Goal: Task Accomplishment & Management: Complete application form

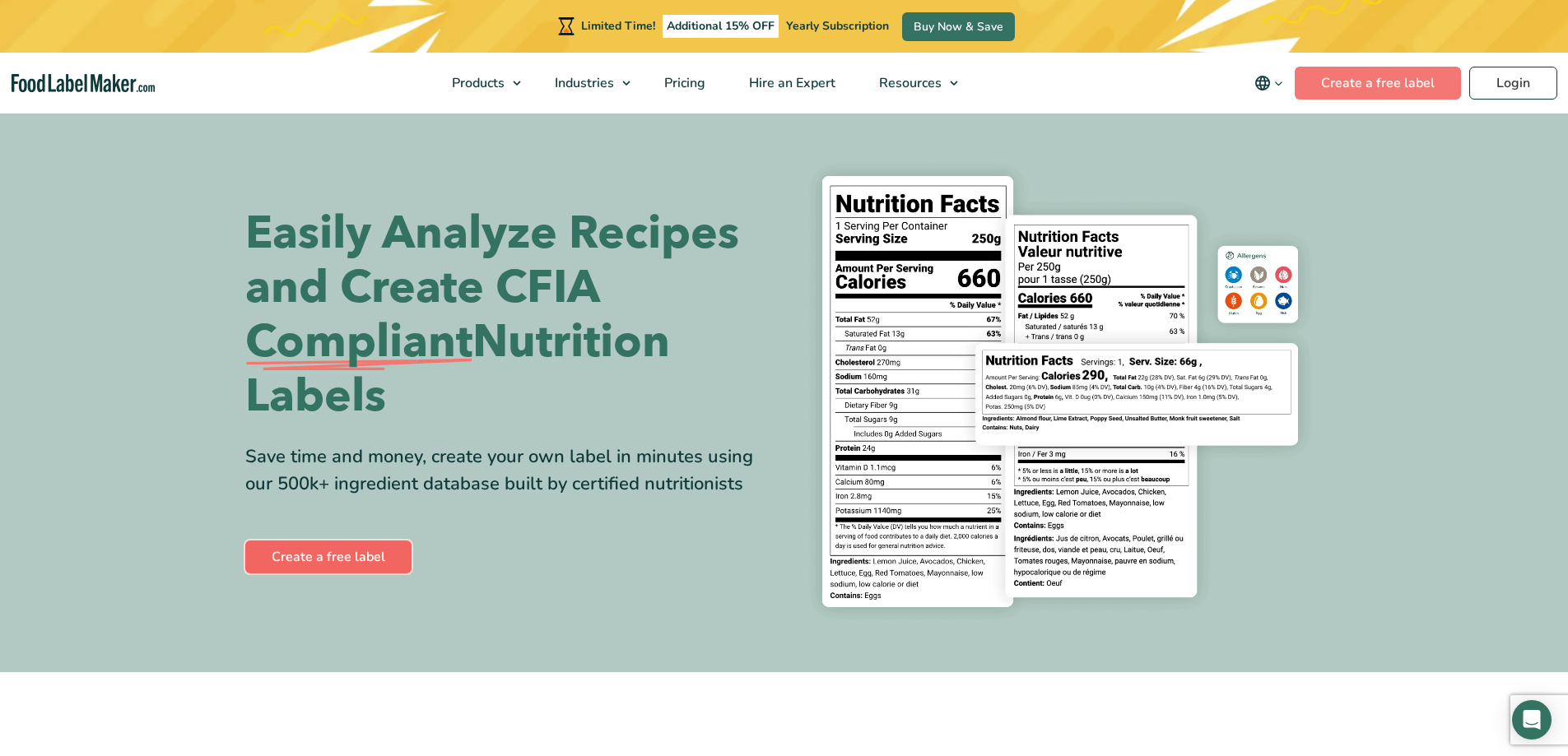
click at [372, 562] on link "Create a free label" at bounding box center [328, 557] width 166 height 33
click at [950, 25] on link "Buy Now & Save" at bounding box center [958, 27] width 113 height 29
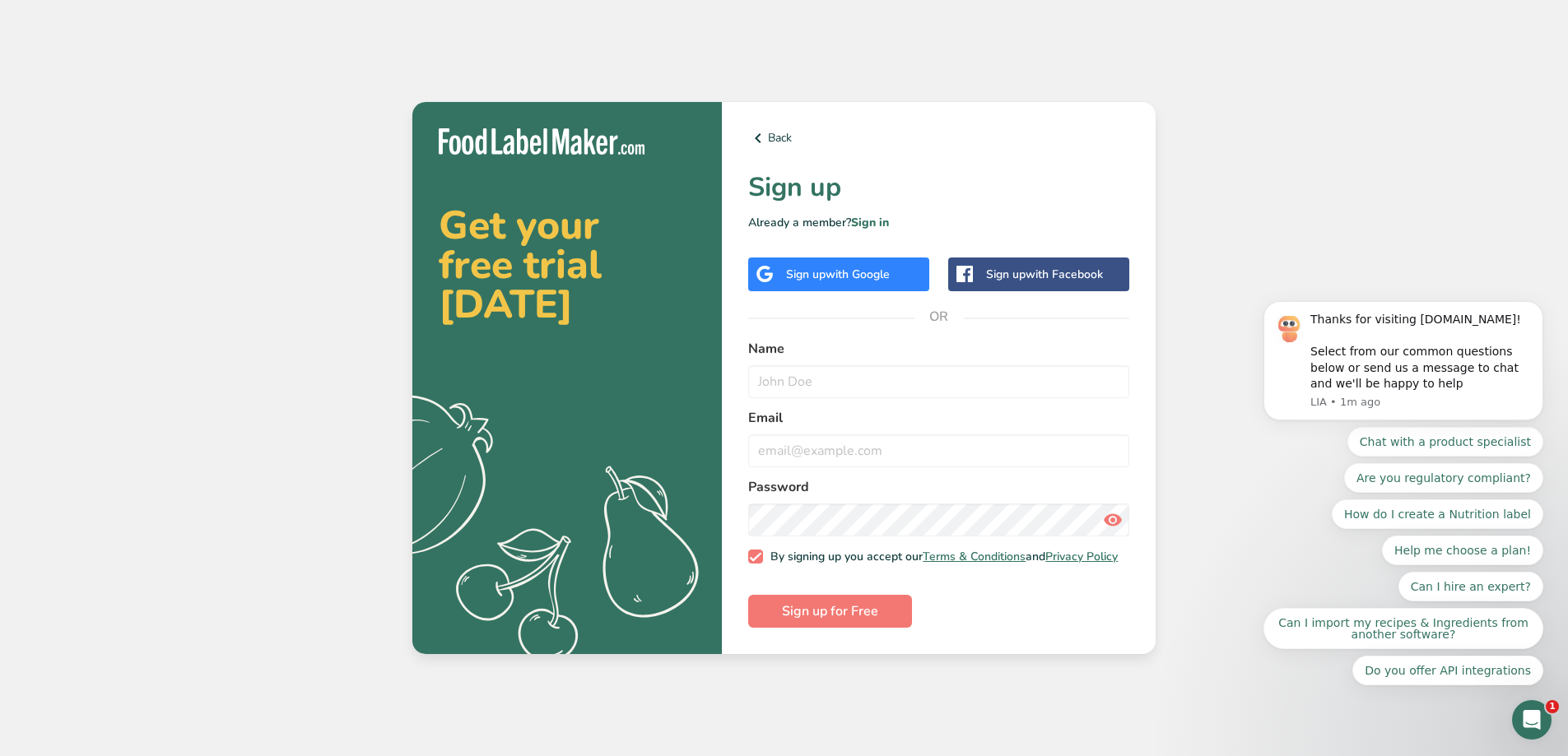
click at [854, 272] on span "with Google" at bounding box center [858, 274] width 64 height 15
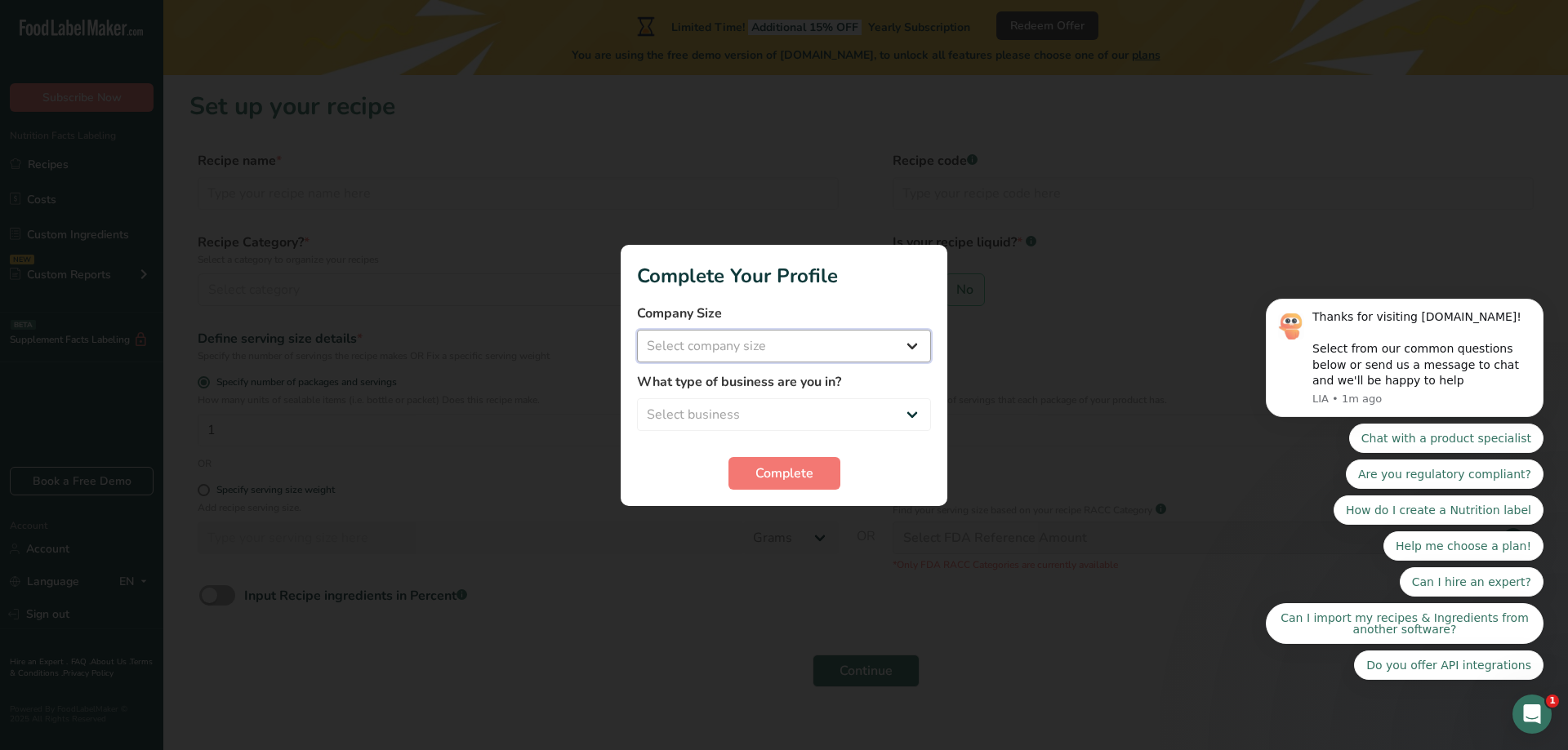
click at [914, 345] on select "Select company size Fewer than 10 Employees 10 to 50 Employees 51 to 500 Employ…" at bounding box center [784, 346] width 294 height 33
select select "1"
click at [637, 330] on select "Select company size Fewer than 10 Employees 10 to 50 Employees 51 to 500 Employ…" at bounding box center [784, 346] width 294 height 33
click at [908, 412] on select "Select business Packaged Food Manufacturer Restaurant & Cafe Bakery Meal Plans …" at bounding box center [784, 414] width 294 height 33
select select "1"
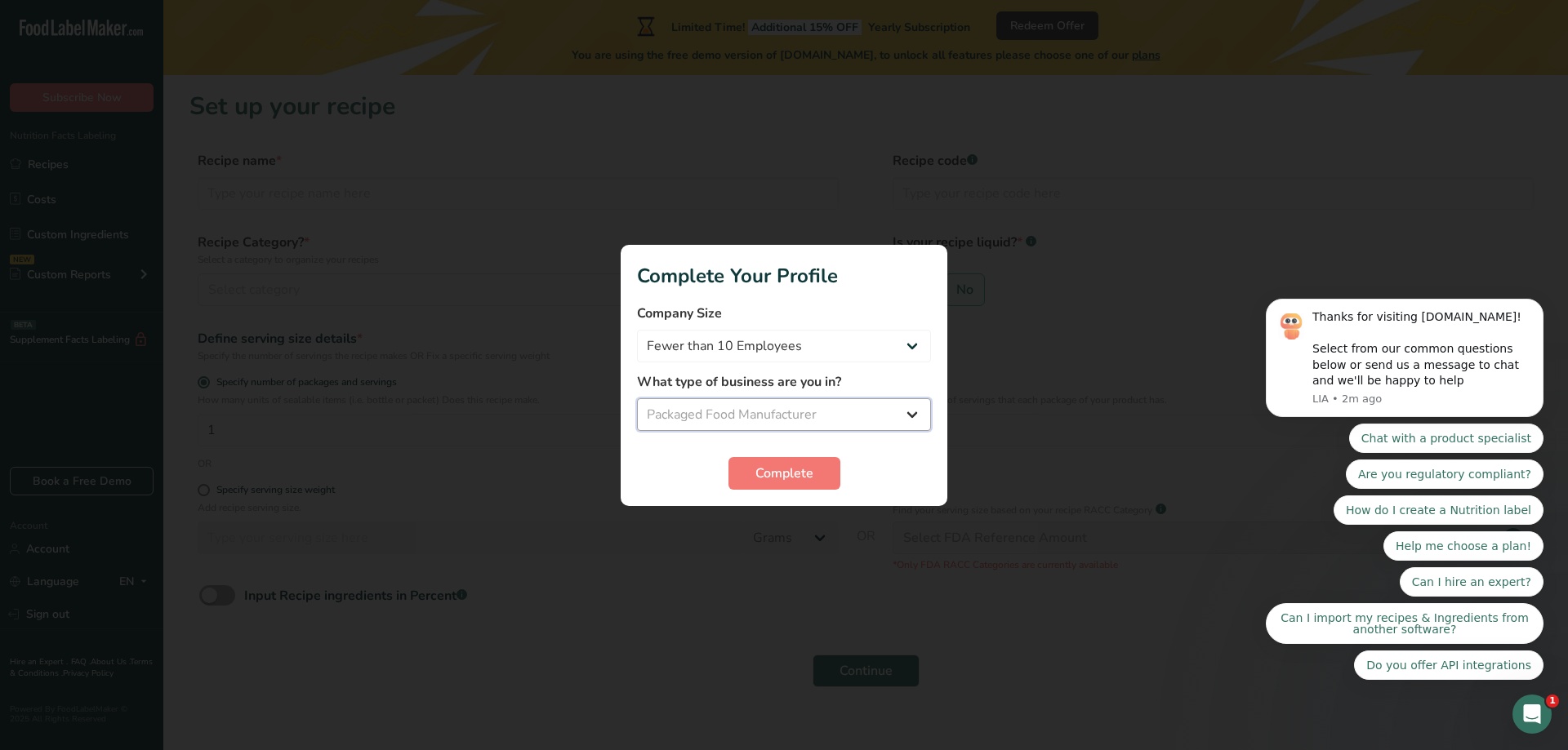
click at [637, 398] on select "Select business Packaged Food Manufacturer Restaurant & Cafe Bakery Meal Plans …" at bounding box center [784, 414] width 294 height 33
click at [799, 469] on span "Complete" at bounding box center [784, 473] width 58 height 19
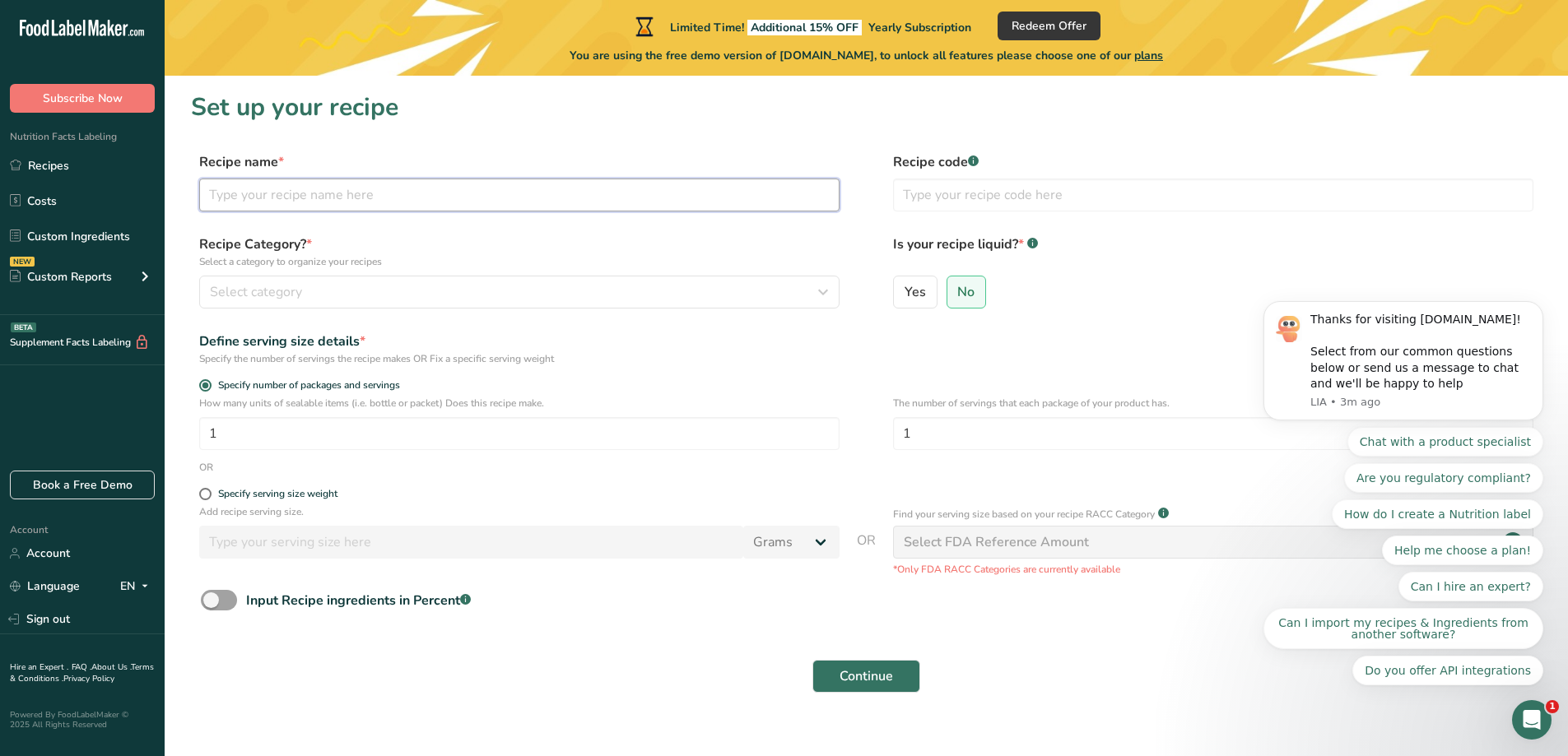
click at [310, 198] on input "text" at bounding box center [519, 194] width 641 height 33
type input "A"
type input "[GEOGRAPHIC_DATA]"
click at [381, 294] on div "Select category" at bounding box center [514, 292] width 609 height 20
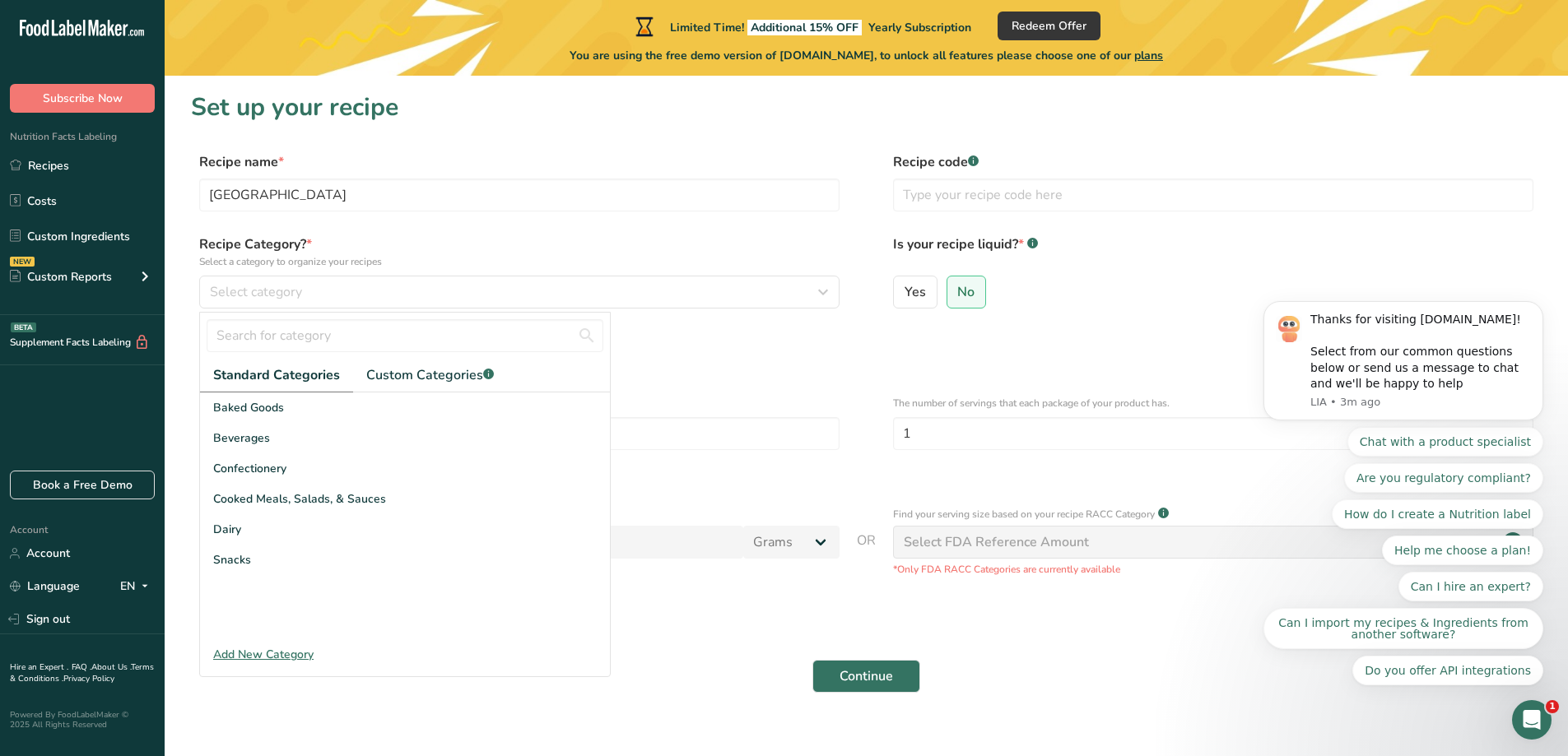
click at [280, 652] on div "Add New Category" at bounding box center [405, 654] width 410 height 17
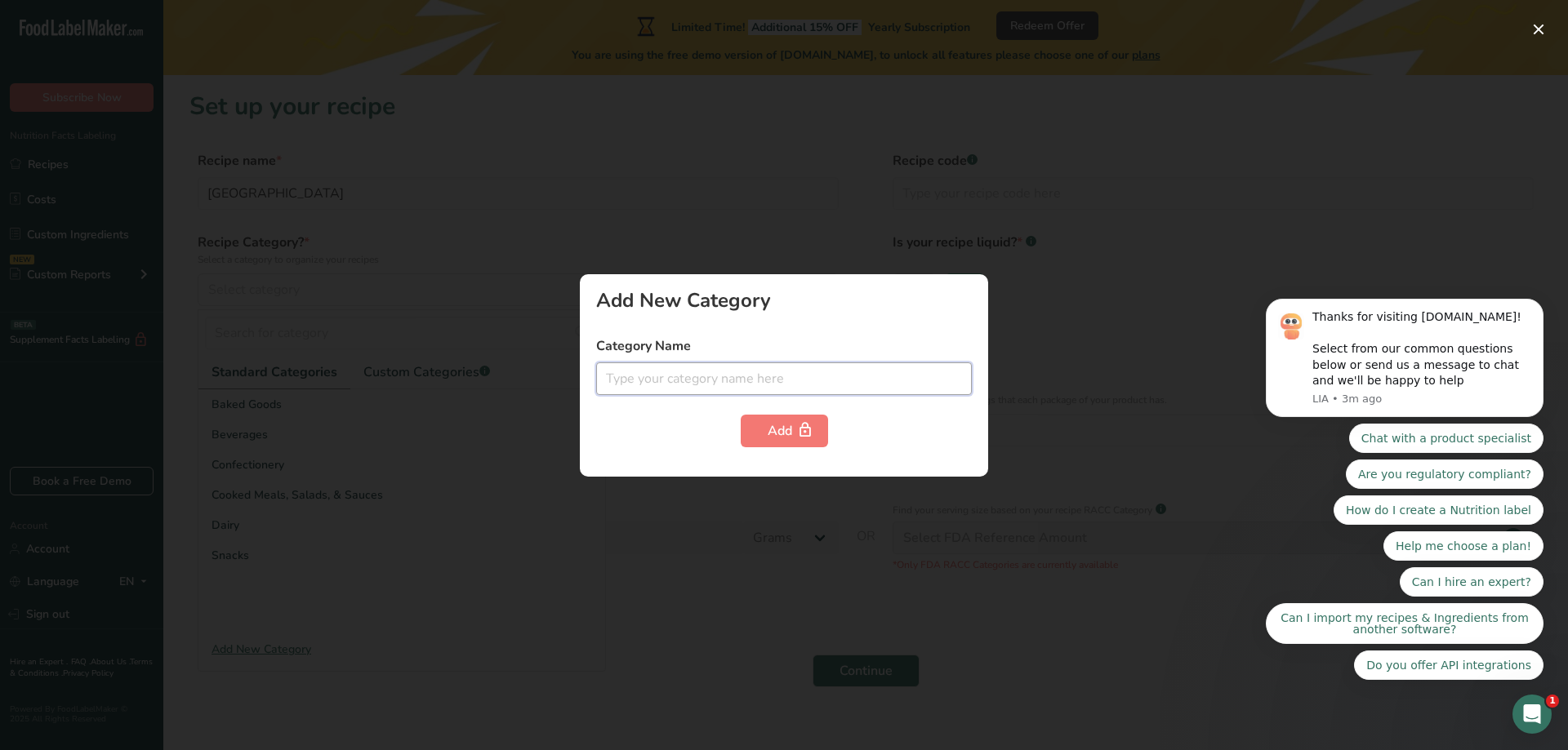
click at [669, 380] on input "text" at bounding box center [784, 379] width 376 height 33
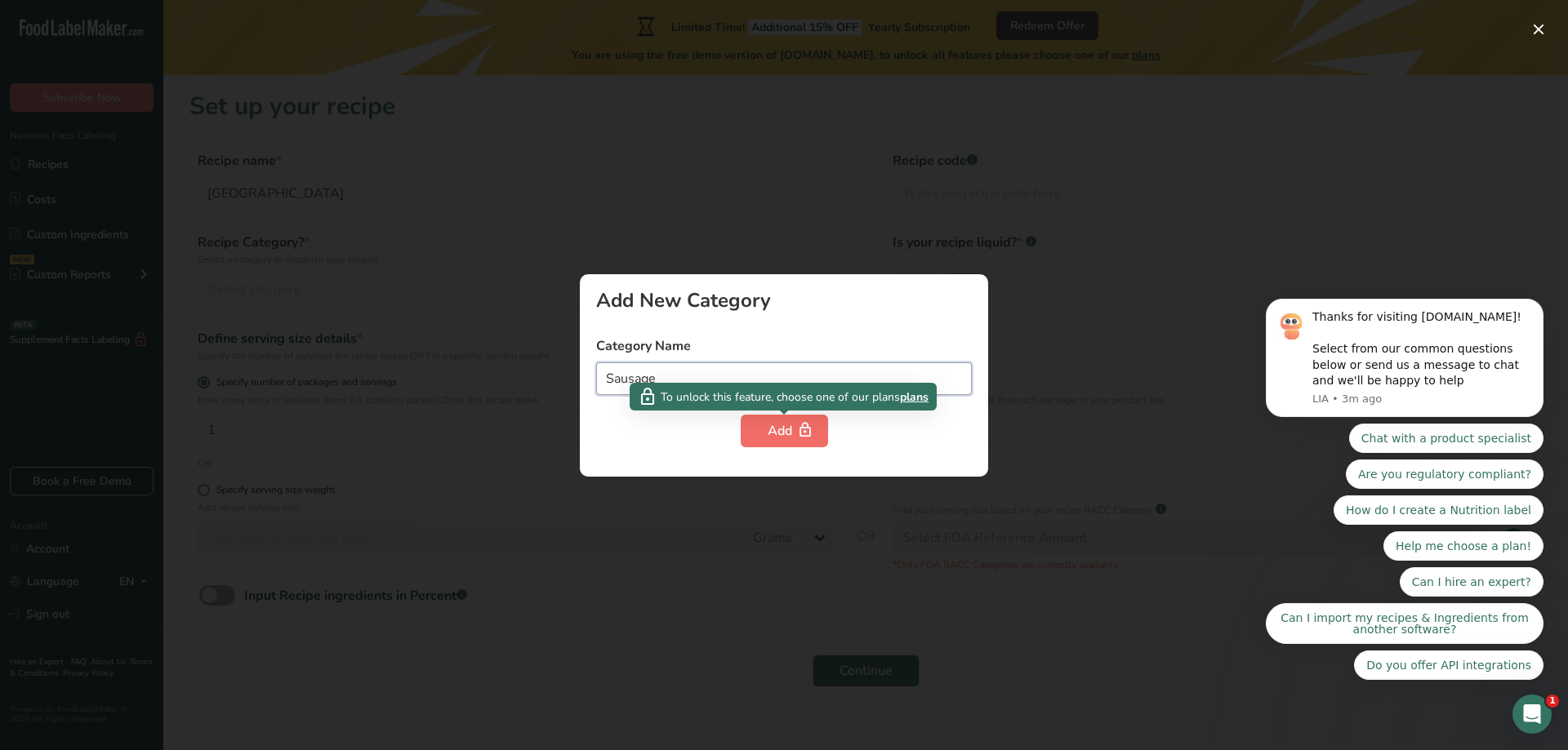
type input "Sausage"
click at [778, 426] on div "Add" at bounding box center [785, 431] width 34 height 19
click at [1055, 428] on div at bounding box center [784, 375] width 1568 height 750
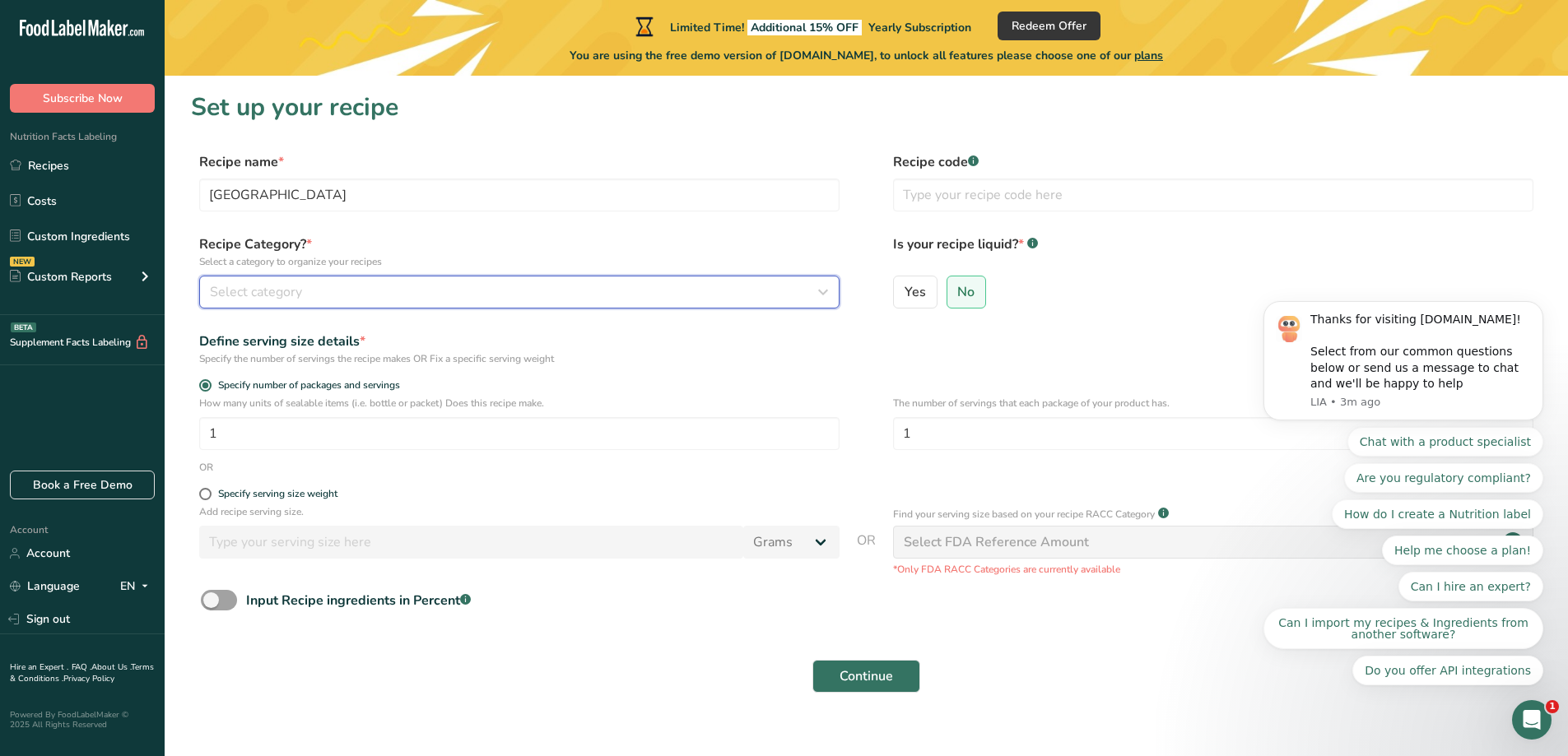
click at [507, 294] on div "Select category" at bounding box center [514, 292] width 609 height 20
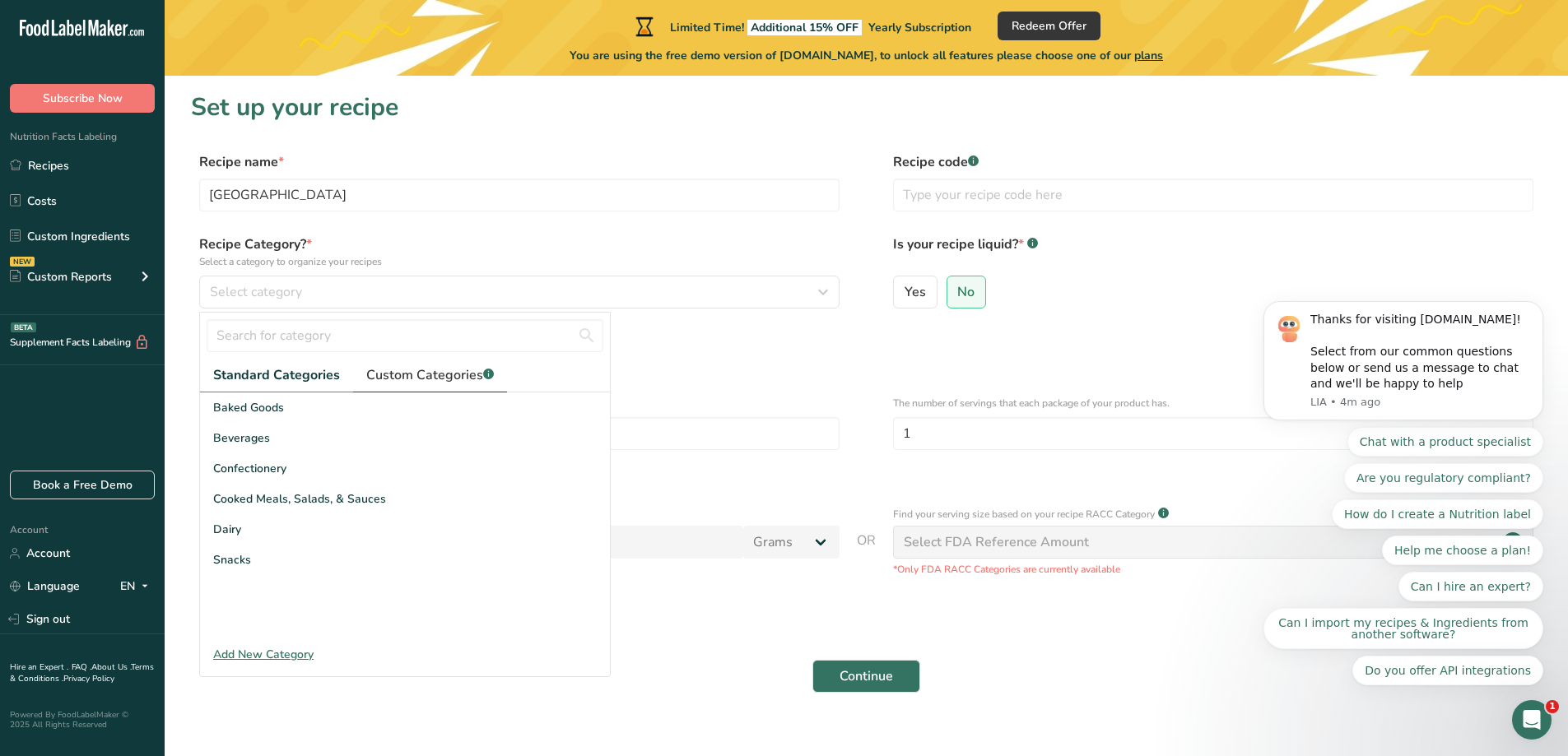
click at [458, 375] on span "Custom Categories .a-a{fill:#347362;}.b-a{fill:#fff;}" at bounding box center [430, 375] width 127 height 20
click at [277, 657] on div "Add New Category" at bounding box center [405, 654] width 410 height 17
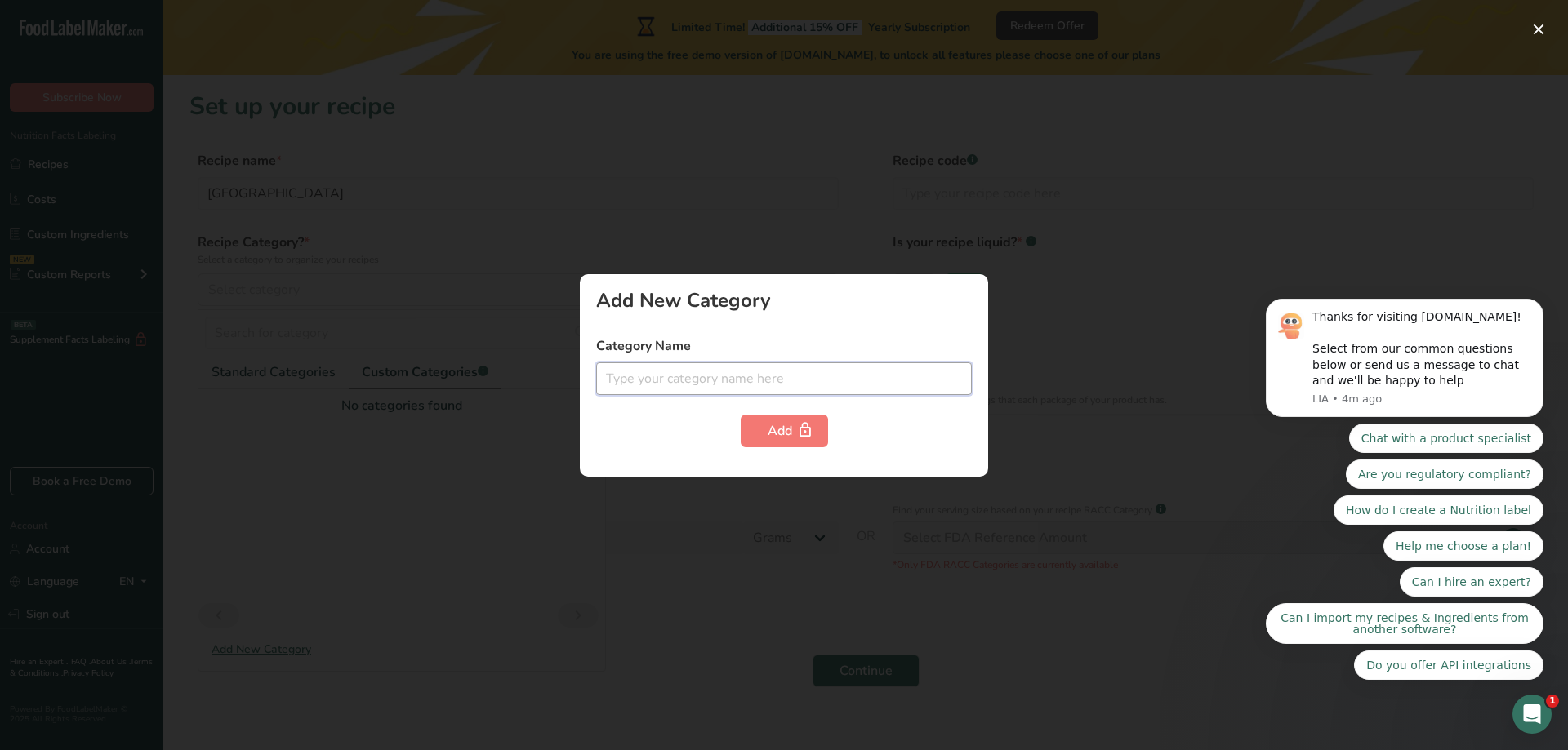
click at [756, 375] on input "text" at bounding box center [784, 379] width 376 height 33
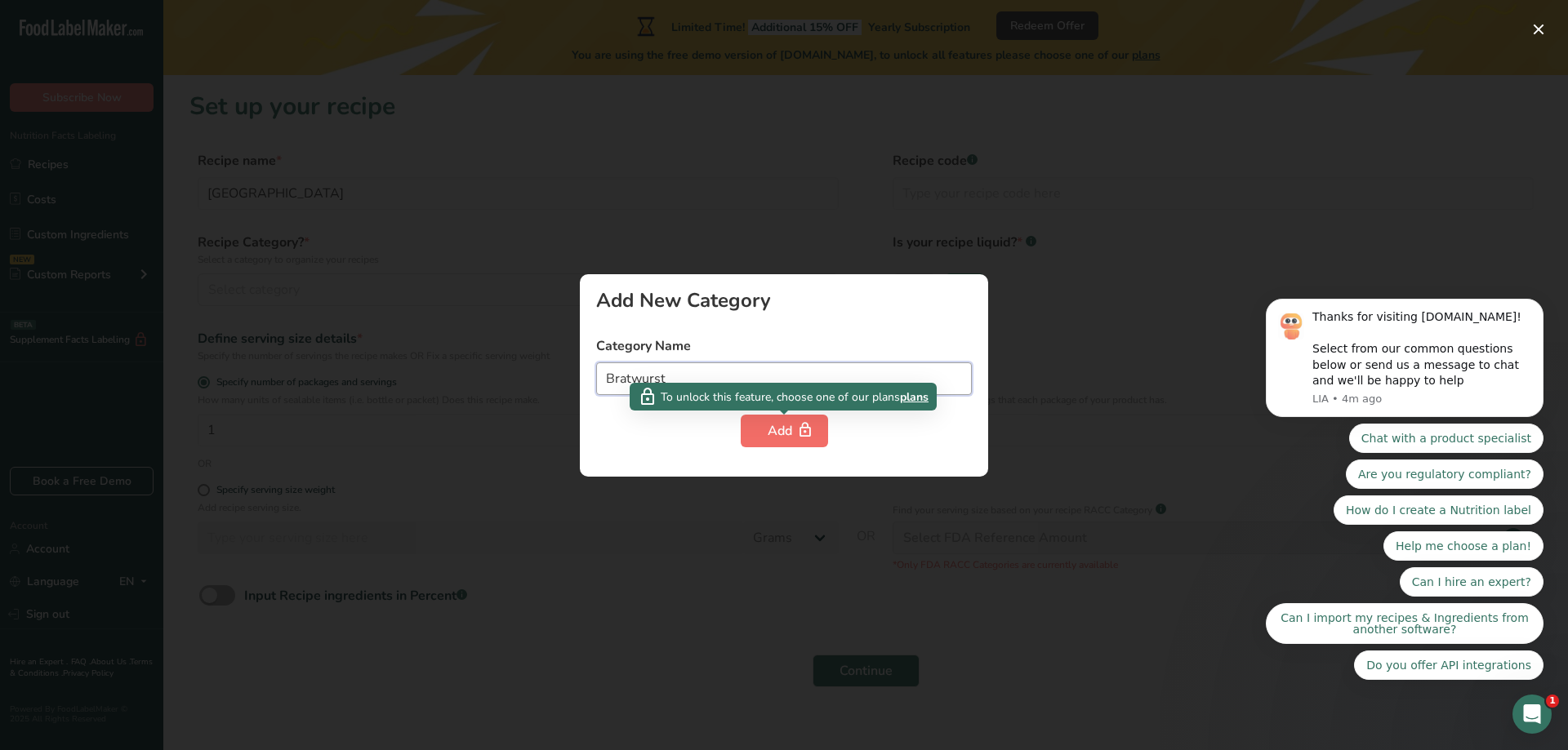
type input "Bratwurst"
click at [796, 436] on span "button" at bounding box center [805, 431] width 19 height 19
click at [1181, 221] on div at bounding box center [784, 375] width 1568 height 750
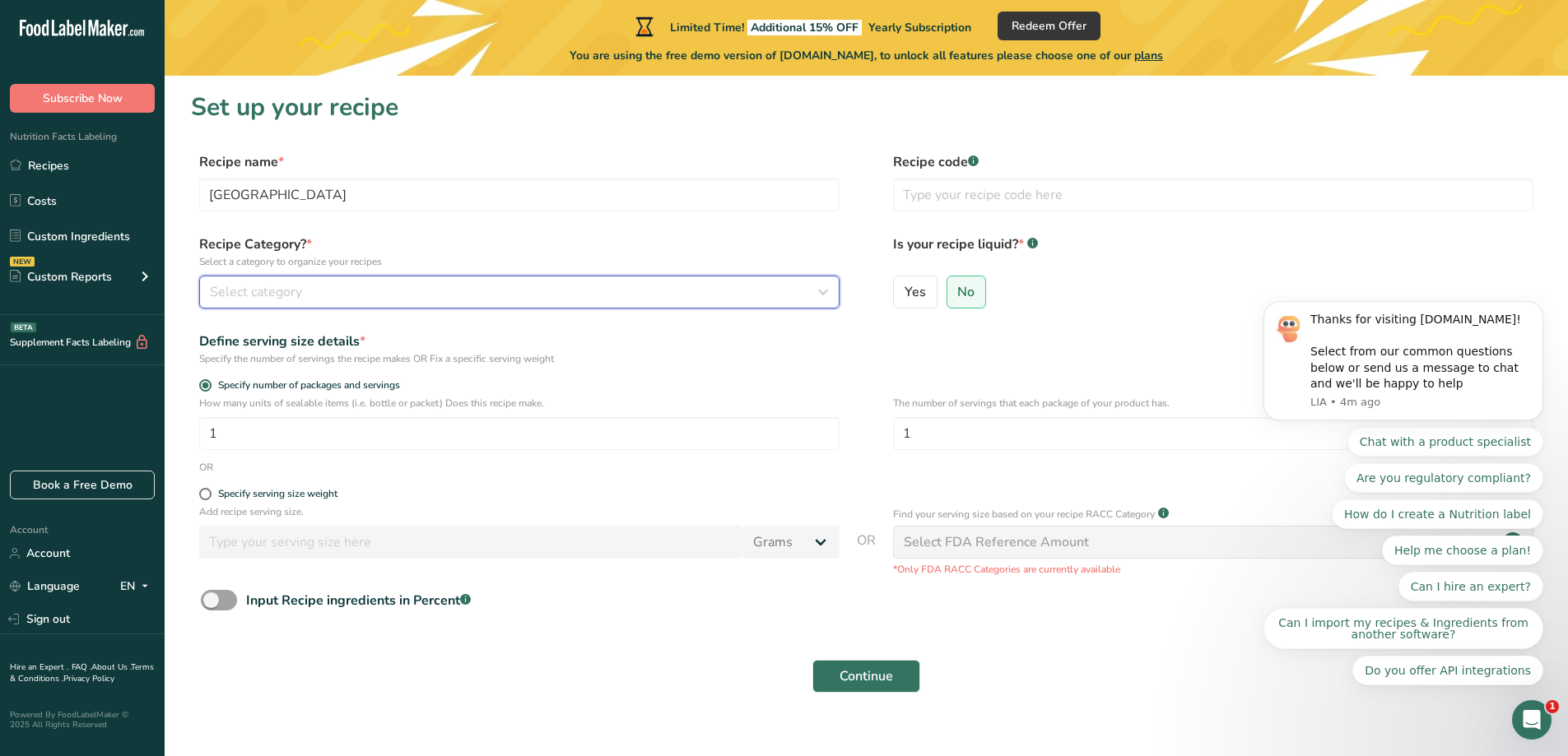
click at [326, 298] on div "Select category" at bounding box center [514, 292] width 609 height 20
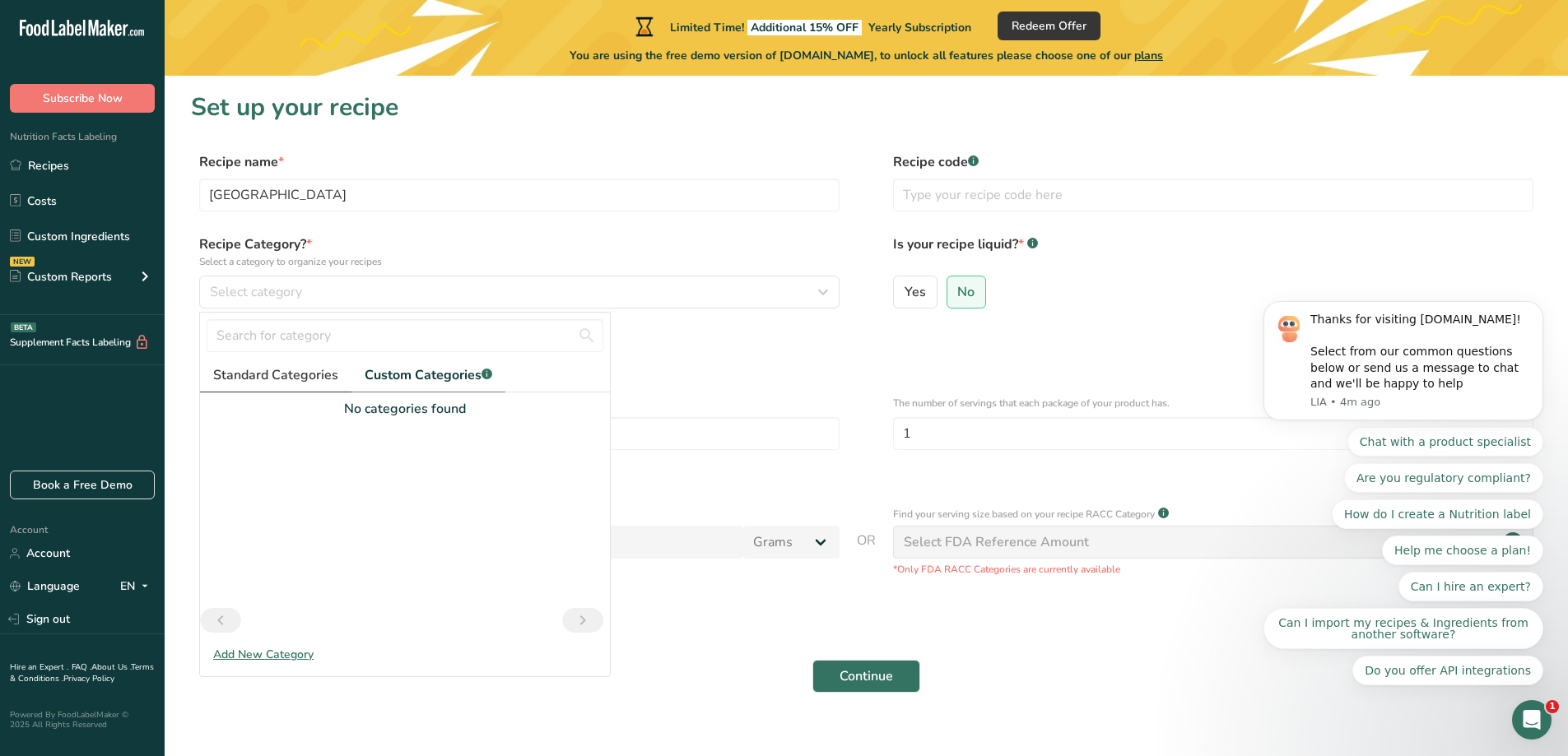
click at [291, 379] on span "Standard Categories" at bounding box center [275, 375] width 125 height 20
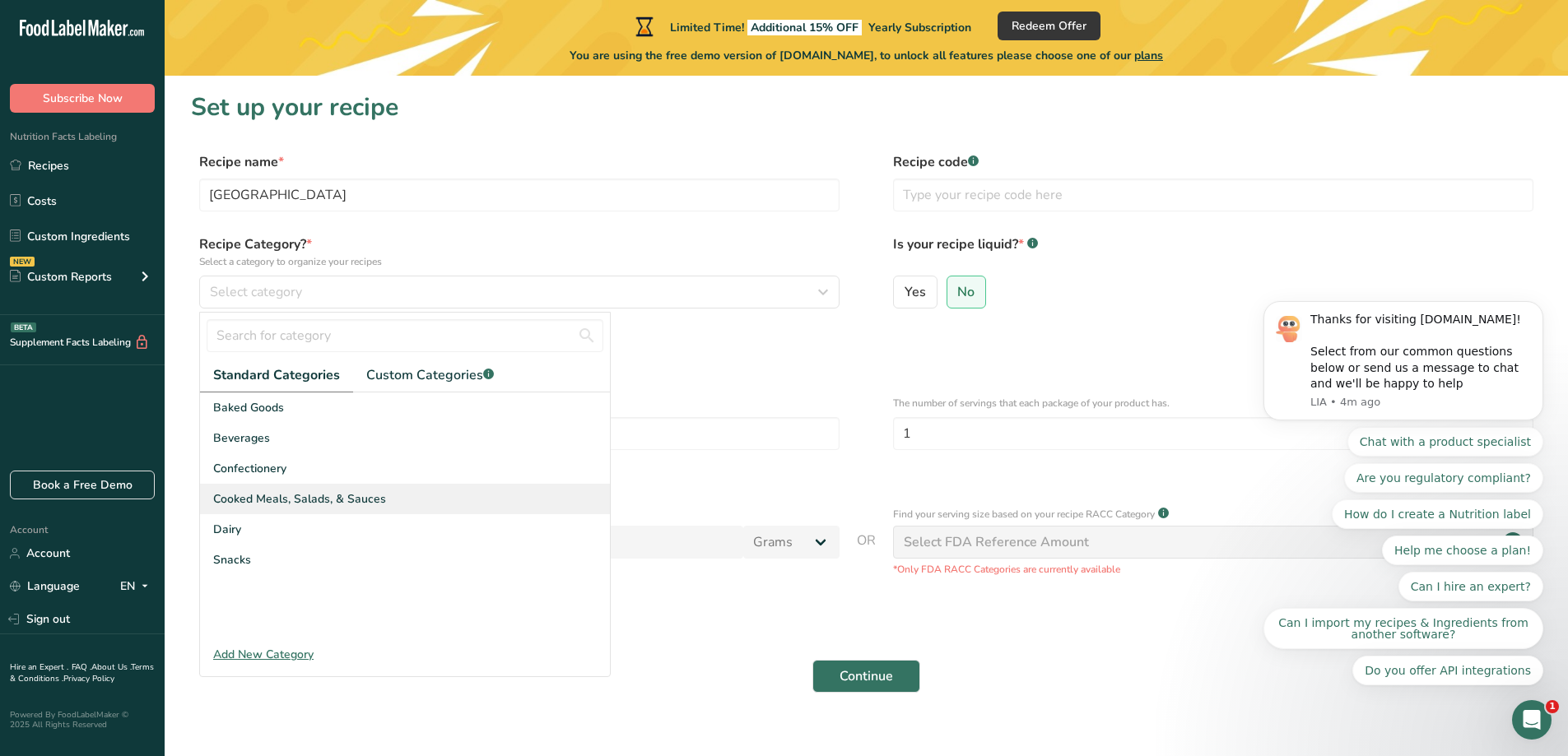
click at [323, 498] on span "Cooked Meals, Salads, & Sauces" at bounding box center [300, 499] width 173 height 17
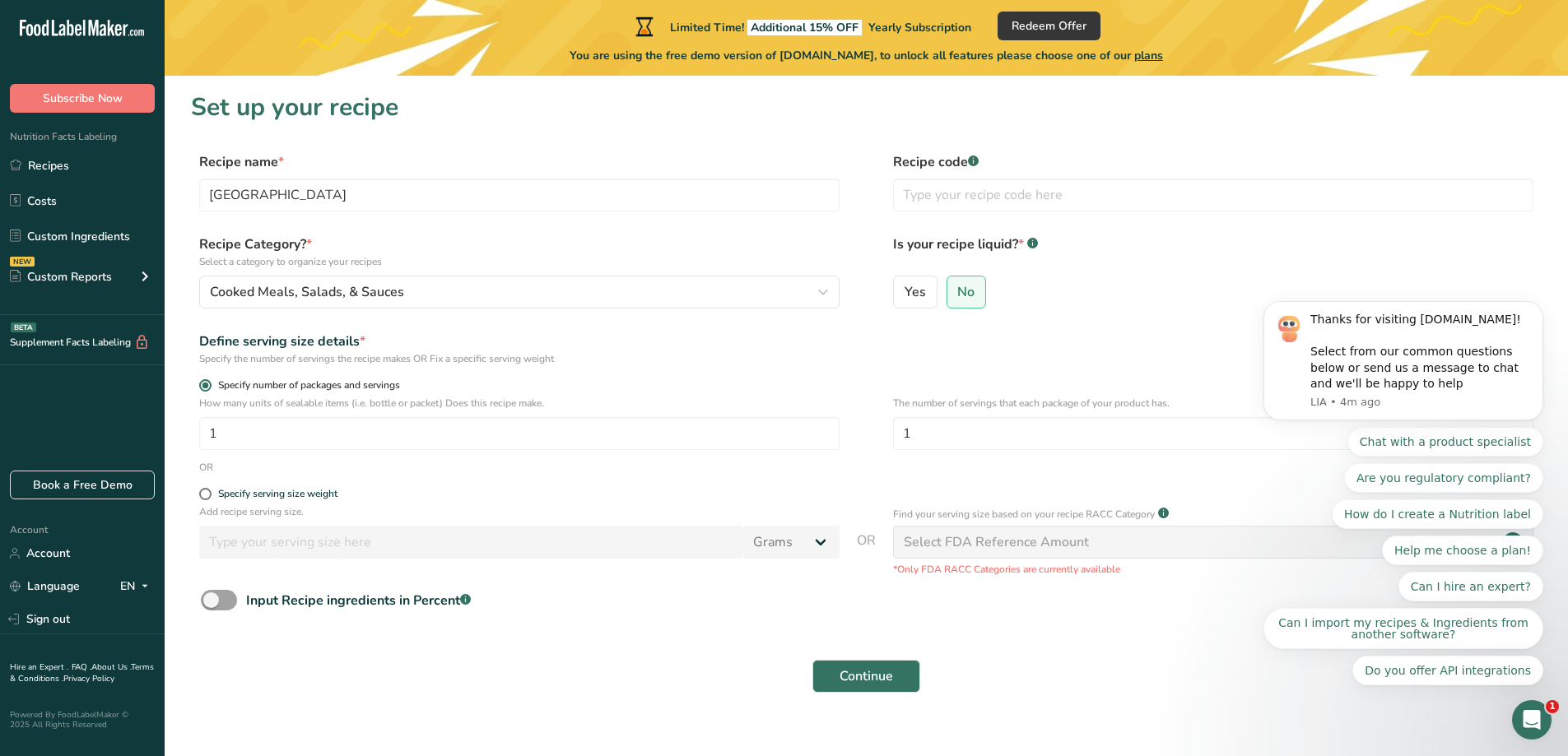
click at [201, 387] on span at bounding box center [205, 385] width 13 height 13
click at [201, 387] on input "Specify number of packages and servings" at bounding box center [204, 385] width 11 height 11
click at [206, 494] on span at bounding box center [205, 494] width 13 height 13
click at [206, 494] on input "Specify serving size weight" at bounding box center [204, 494] width 11 height 11
radio input "true"
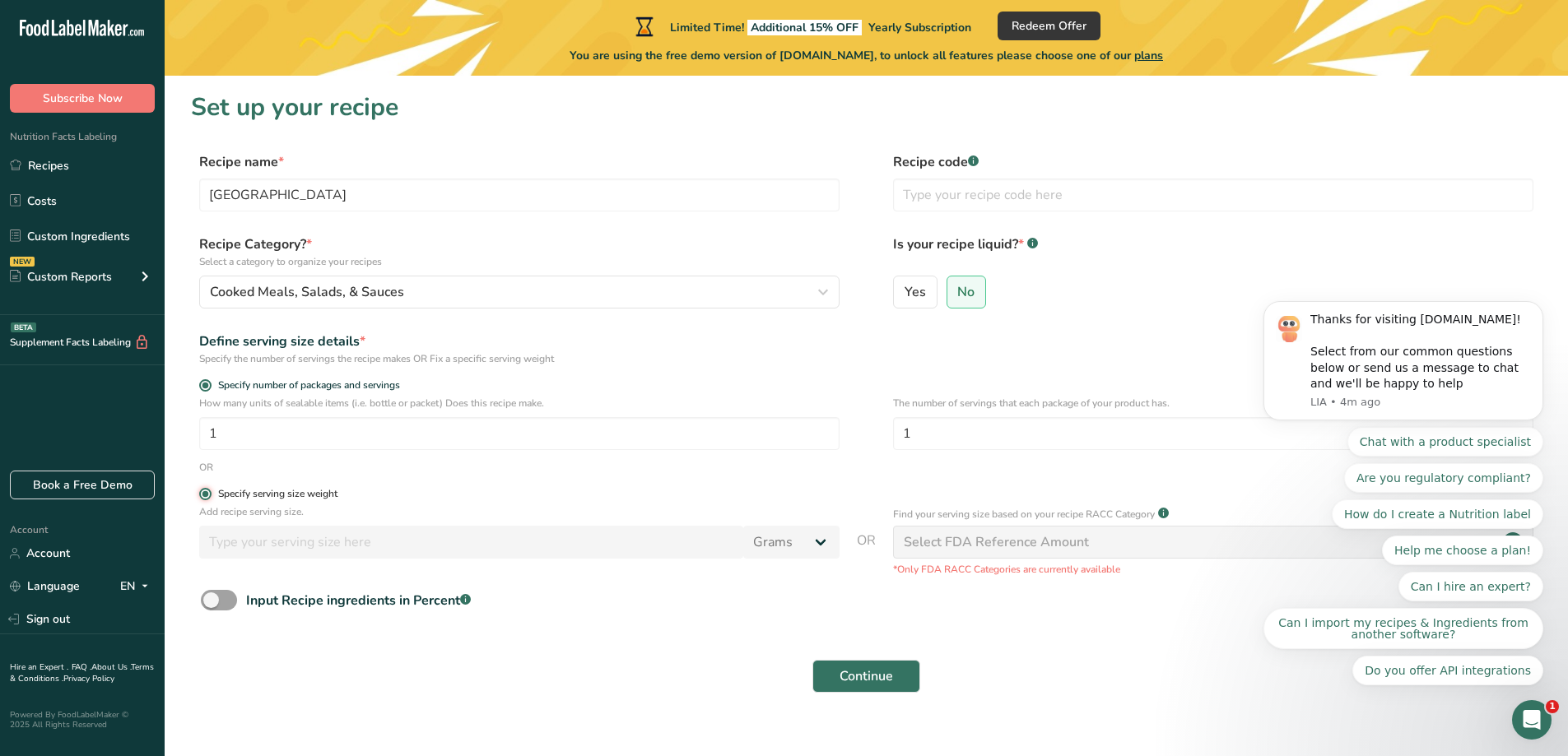
radio input "false"
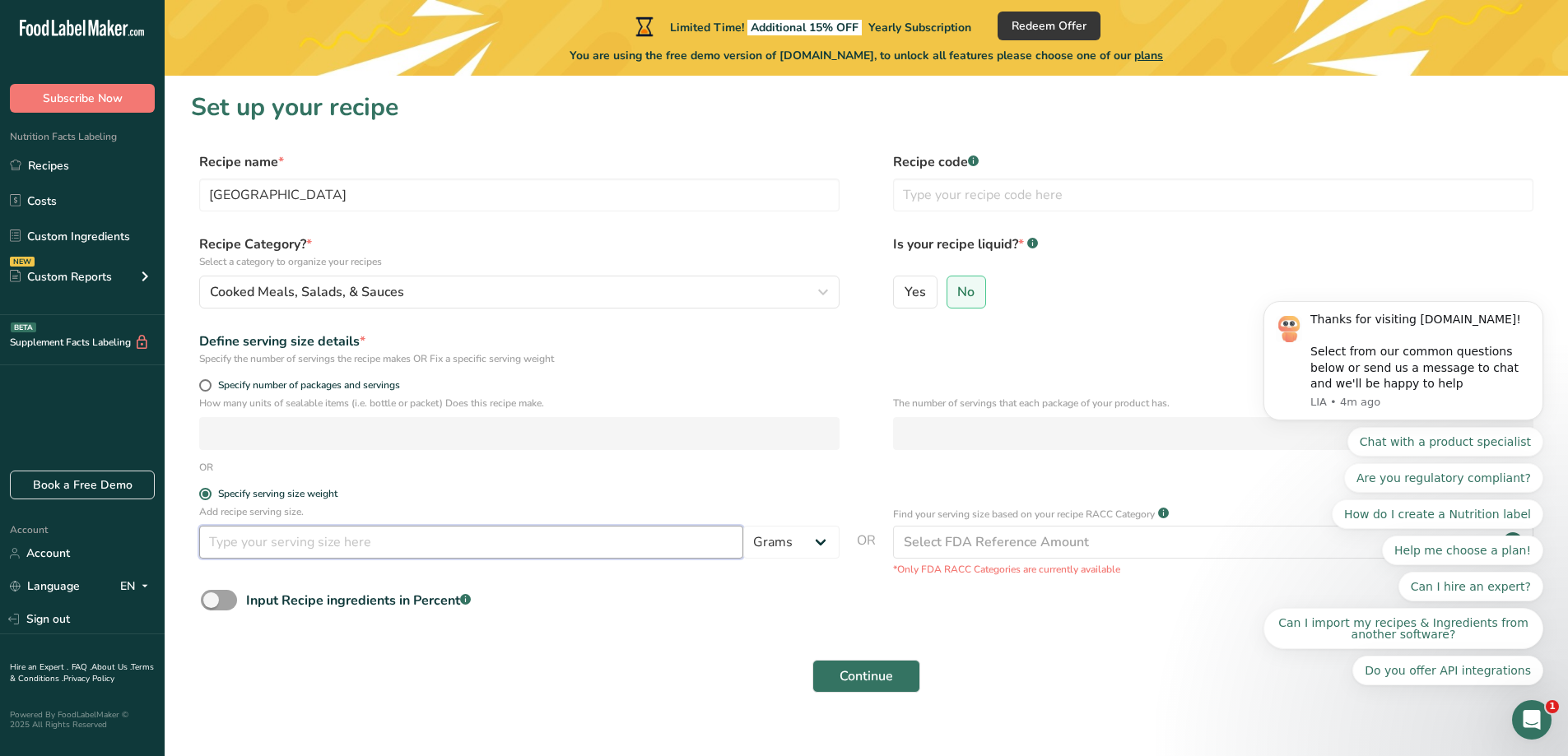
click at [285, 549] on input "number" at bounding box center [471, 542] width 544 height 33
type input "100"
click at [996, 191] on input "text" at bounding box center [1212, 194] width 641 height 33
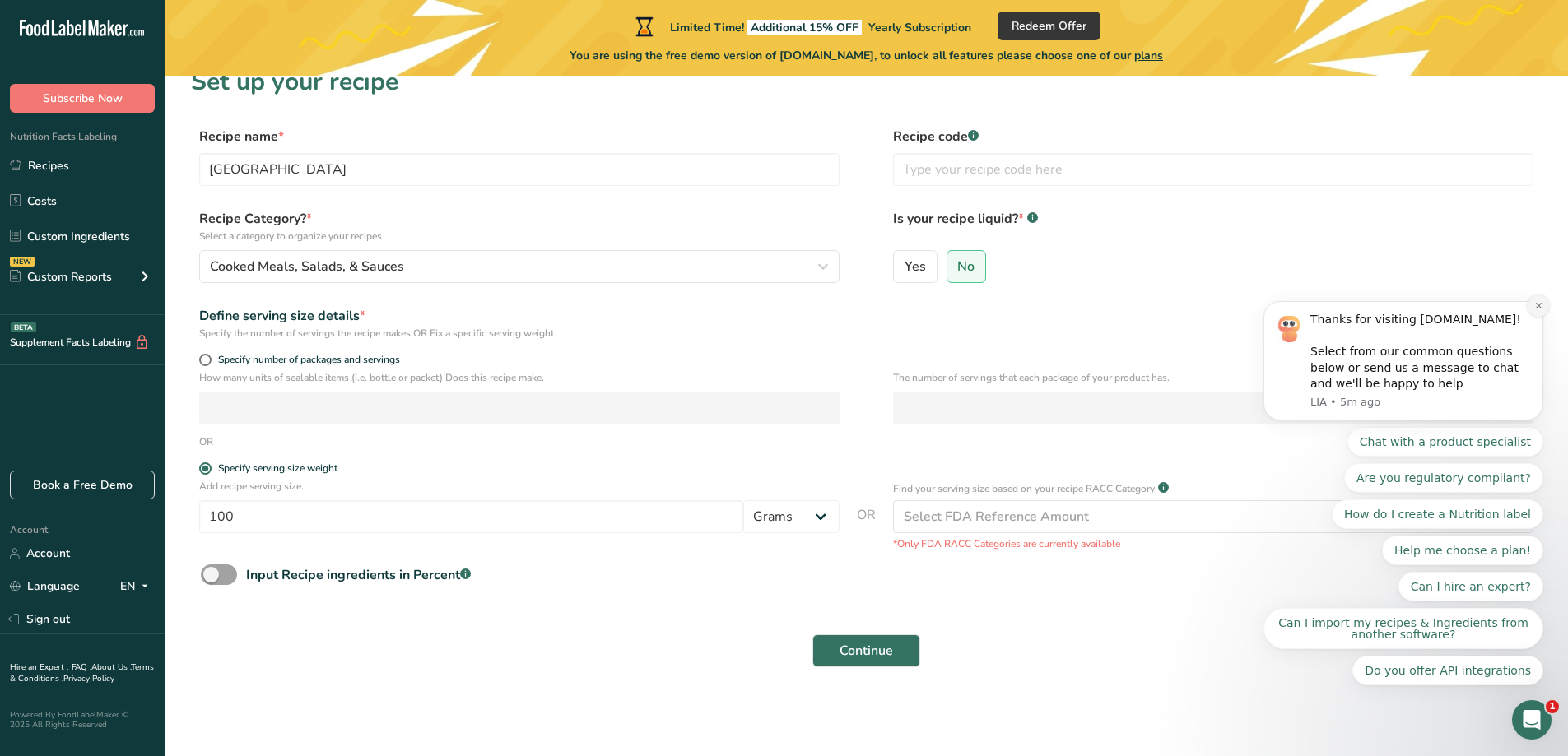
click at [1542, 311] on icon "Dismiss notification" at bounding box center [1538, 305] width 9 height 9
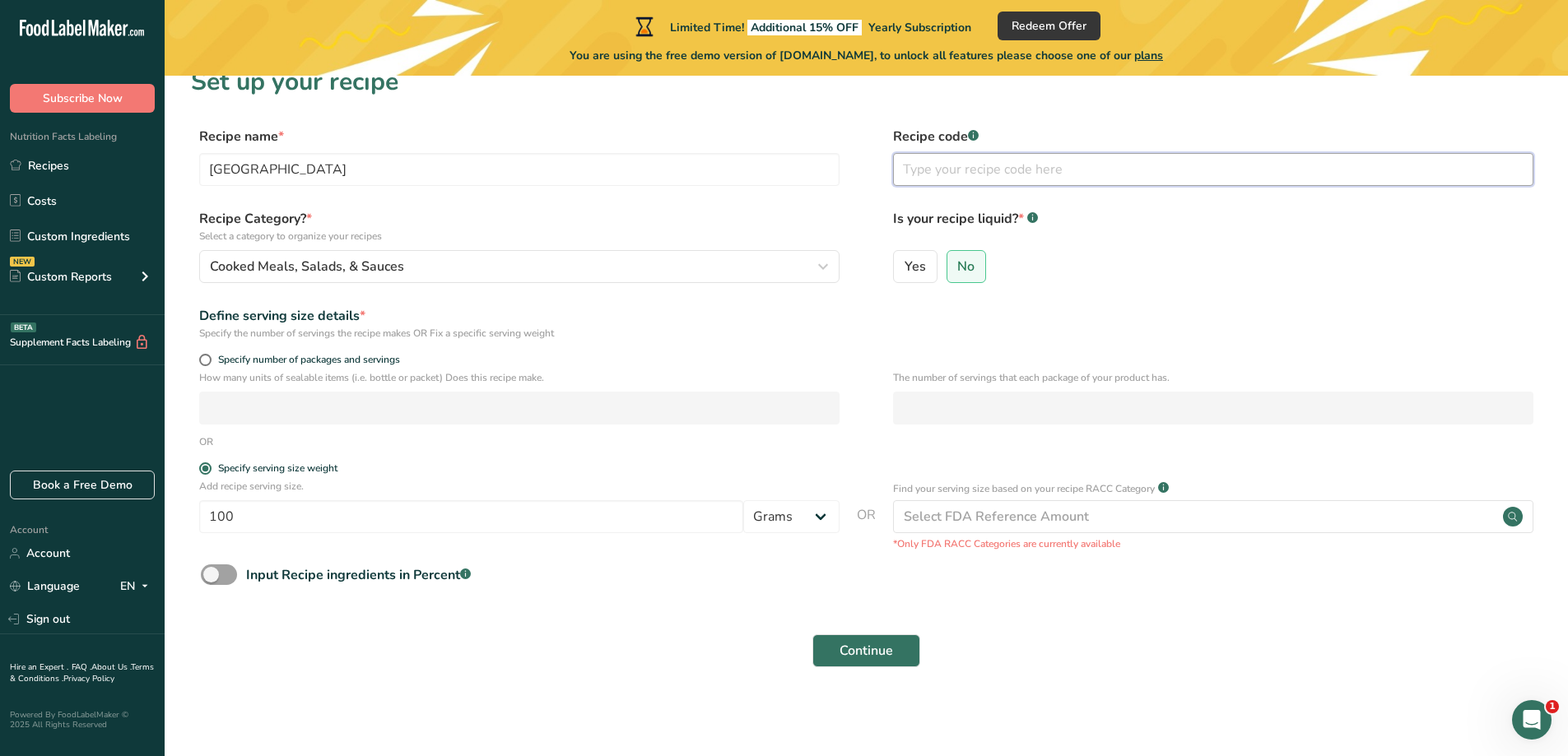
click at [1018, 170] on input "text" at bounding box center [1212, 169] width 641 height 33
type input "A001"
click at [970, 259] on span "No" at bounding box center [966, 266] width 17 height 16
click at [958, 260] on input "No" at bounding box center [952, 266] width 11 height 11
click at [860, 650] on span "Continue" at bounding box center [865, 651] width 53 height 20
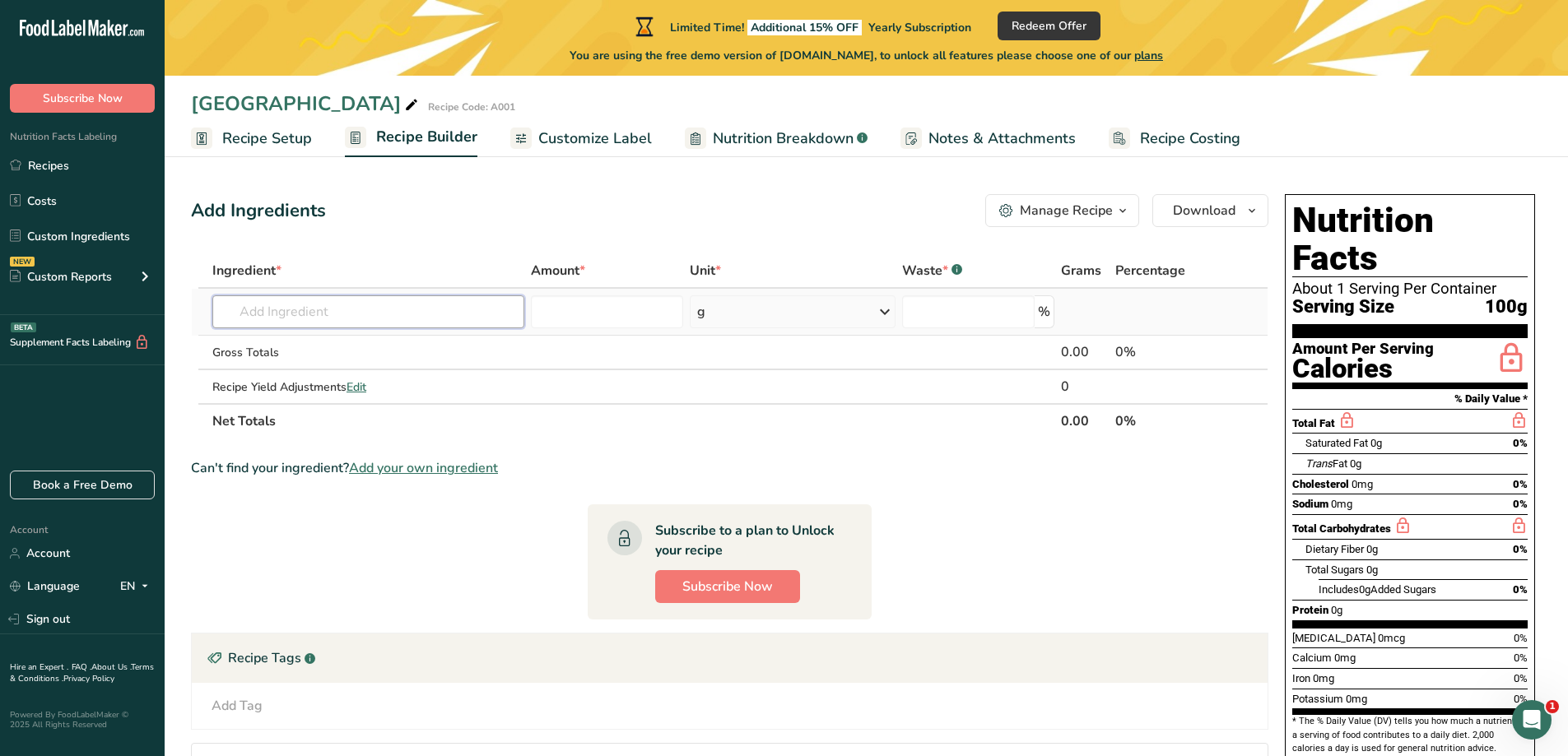
click at [433, 308] on input "text" at bounding box center [368, 311] width 312 height 33
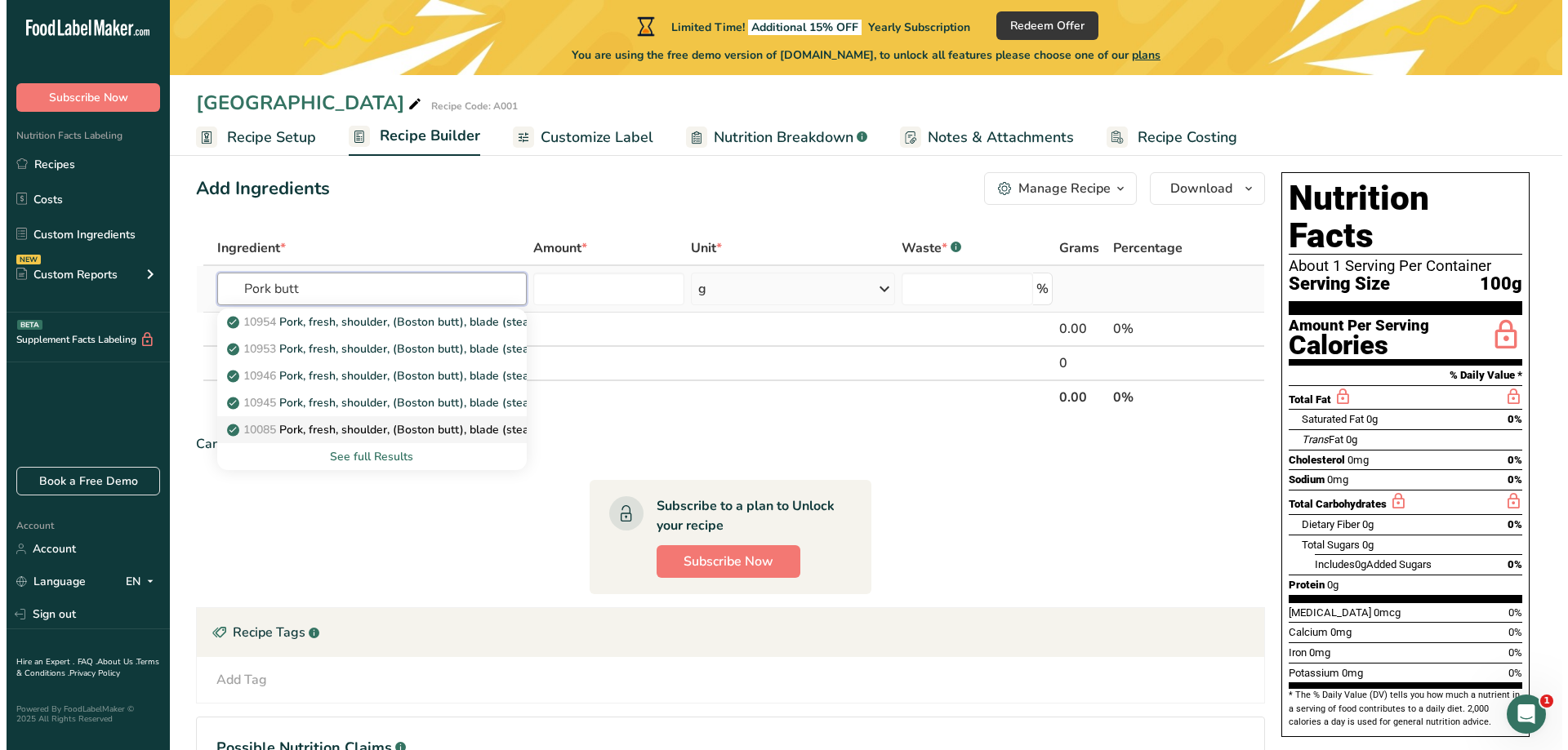
scroll to position [19, 0]
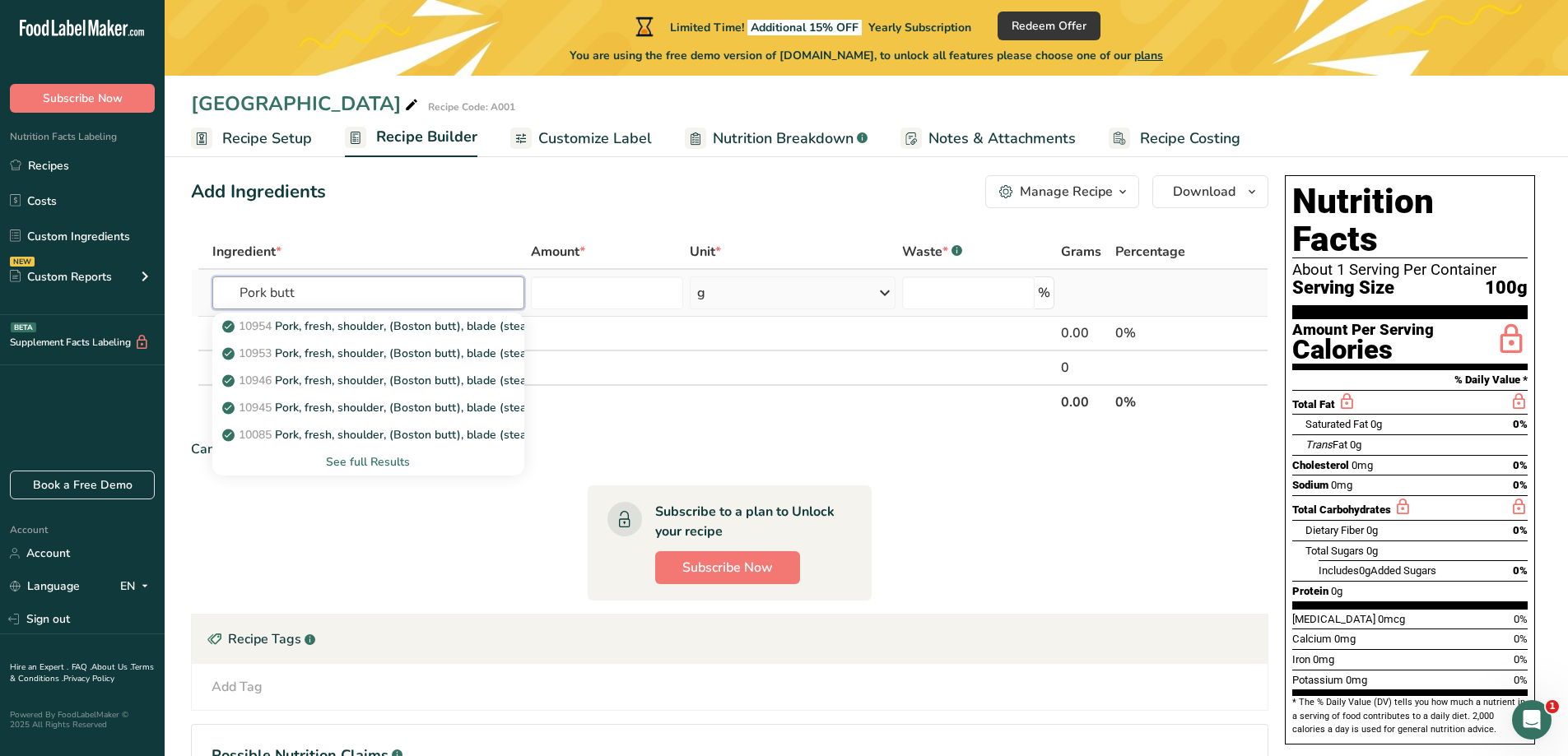
type input "Pork butt"
click at [376, 469] on div "See full Results" at bounding box center [368, 462] width 286 height 17
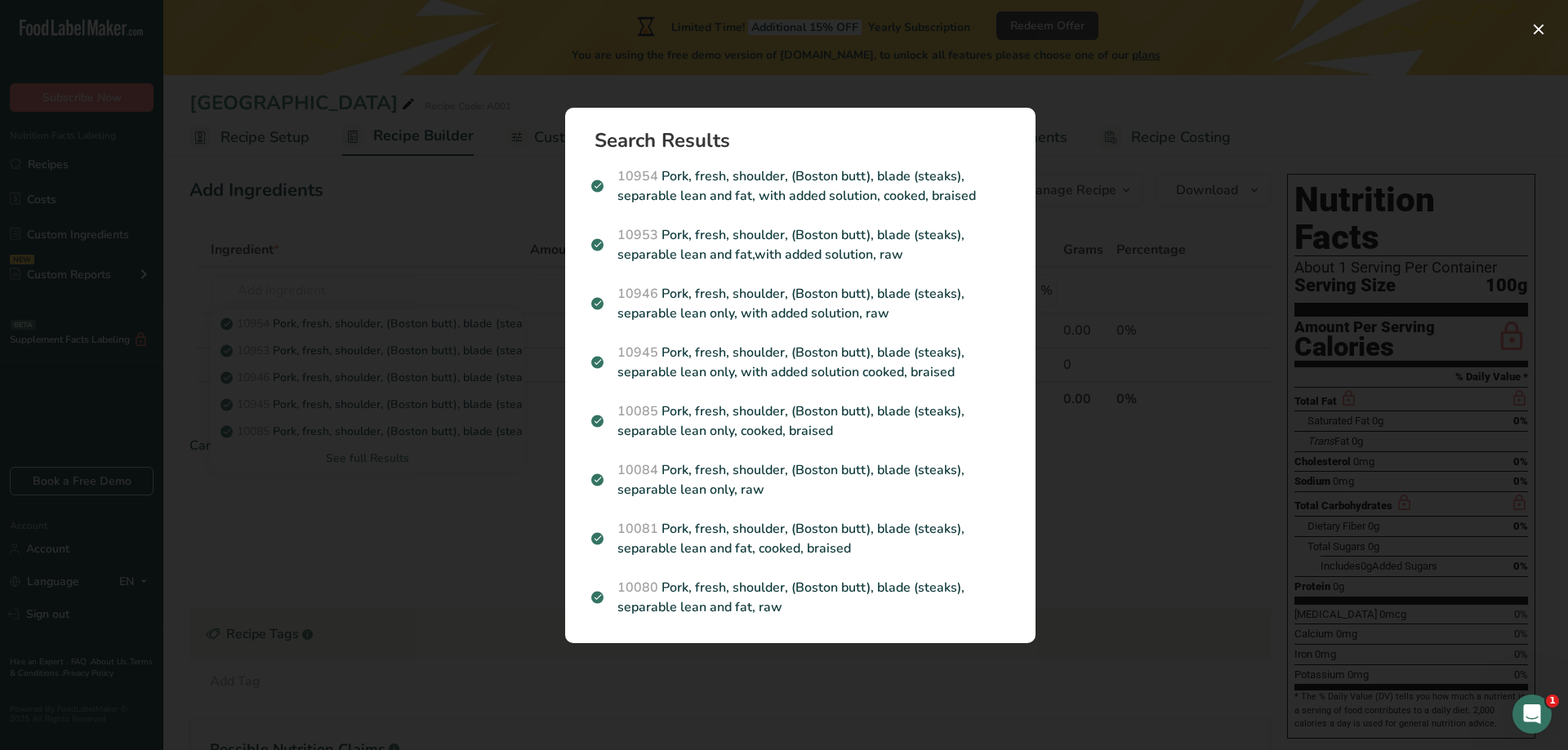
click at [409, 525] on div "Search results modal" at bounding box center [784, 375] width 1568 height 750
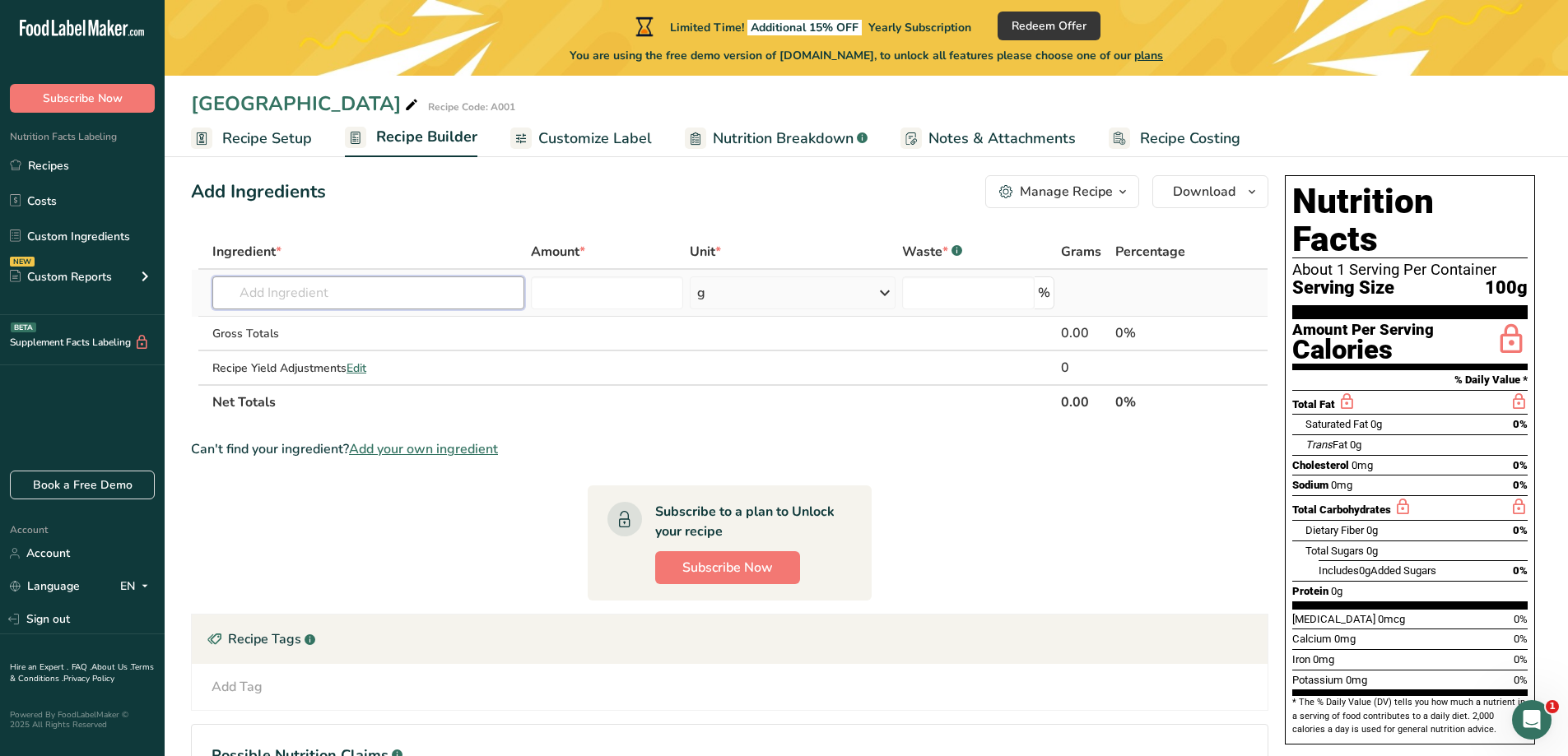
click at [398, 295] on input "text" at bounding box center [368, 293] width 312 height 33
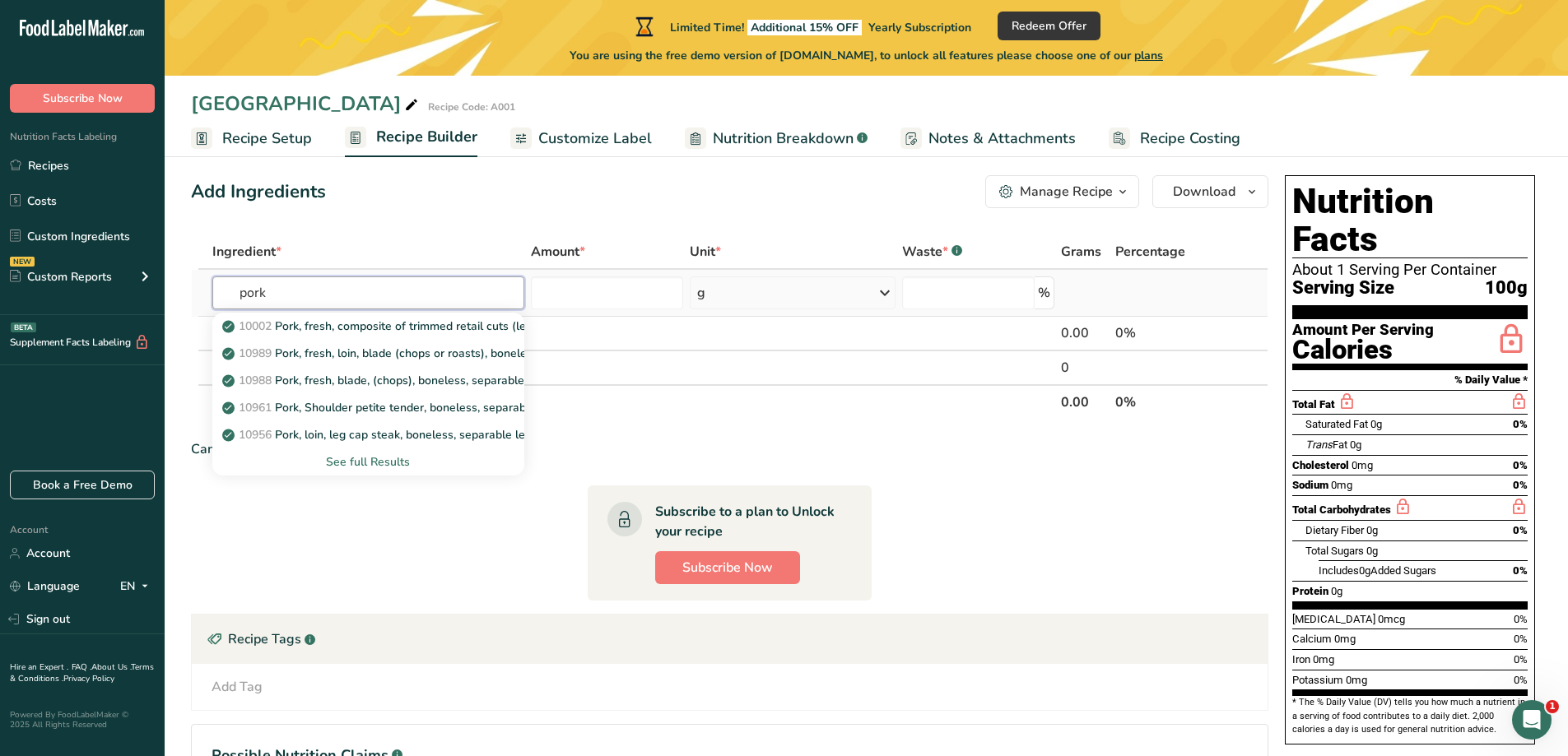
type input "pork"
click at [365, 456] on div "See full Results" at bounding box center [368, 462] width 286 height 17
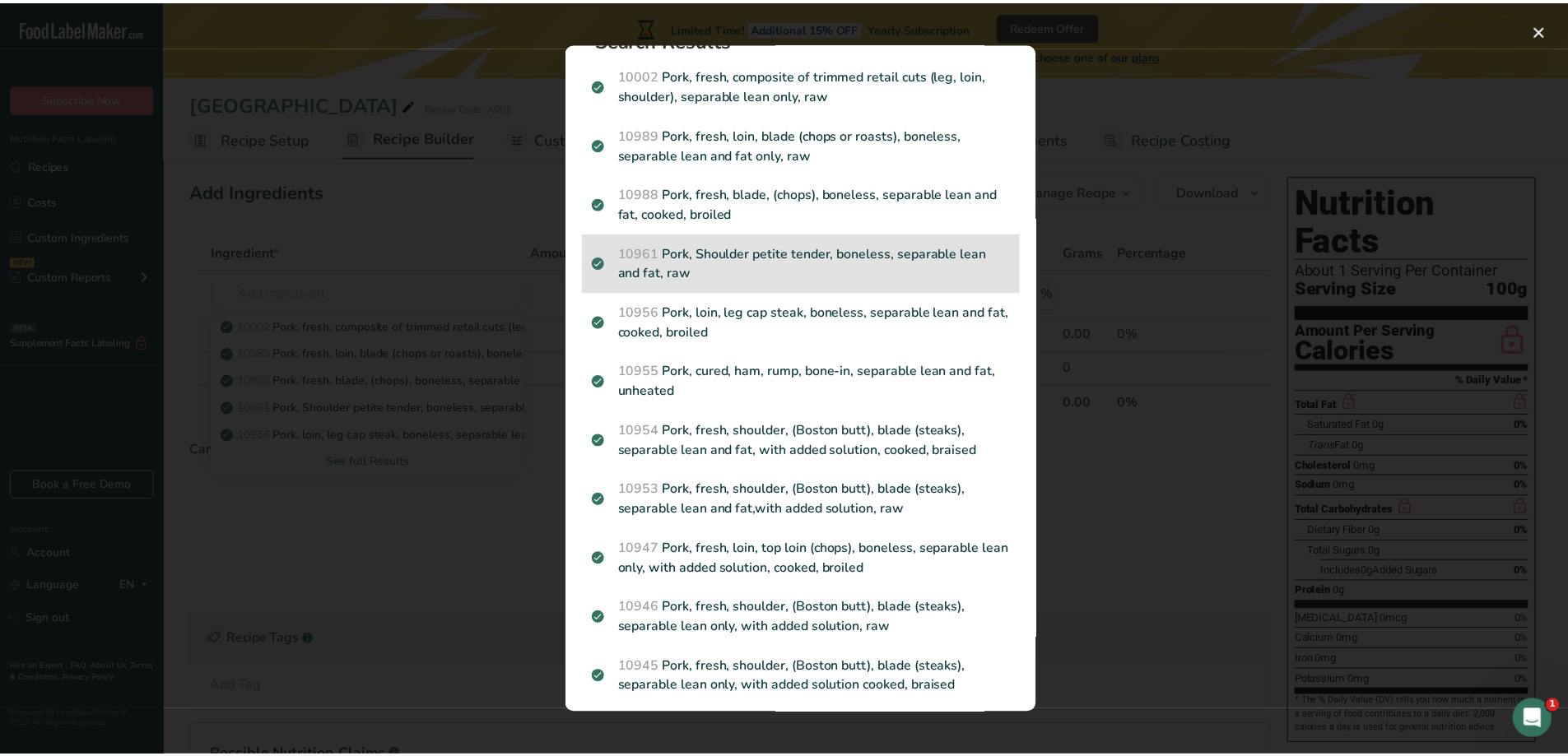
scroll to position [0, 0]
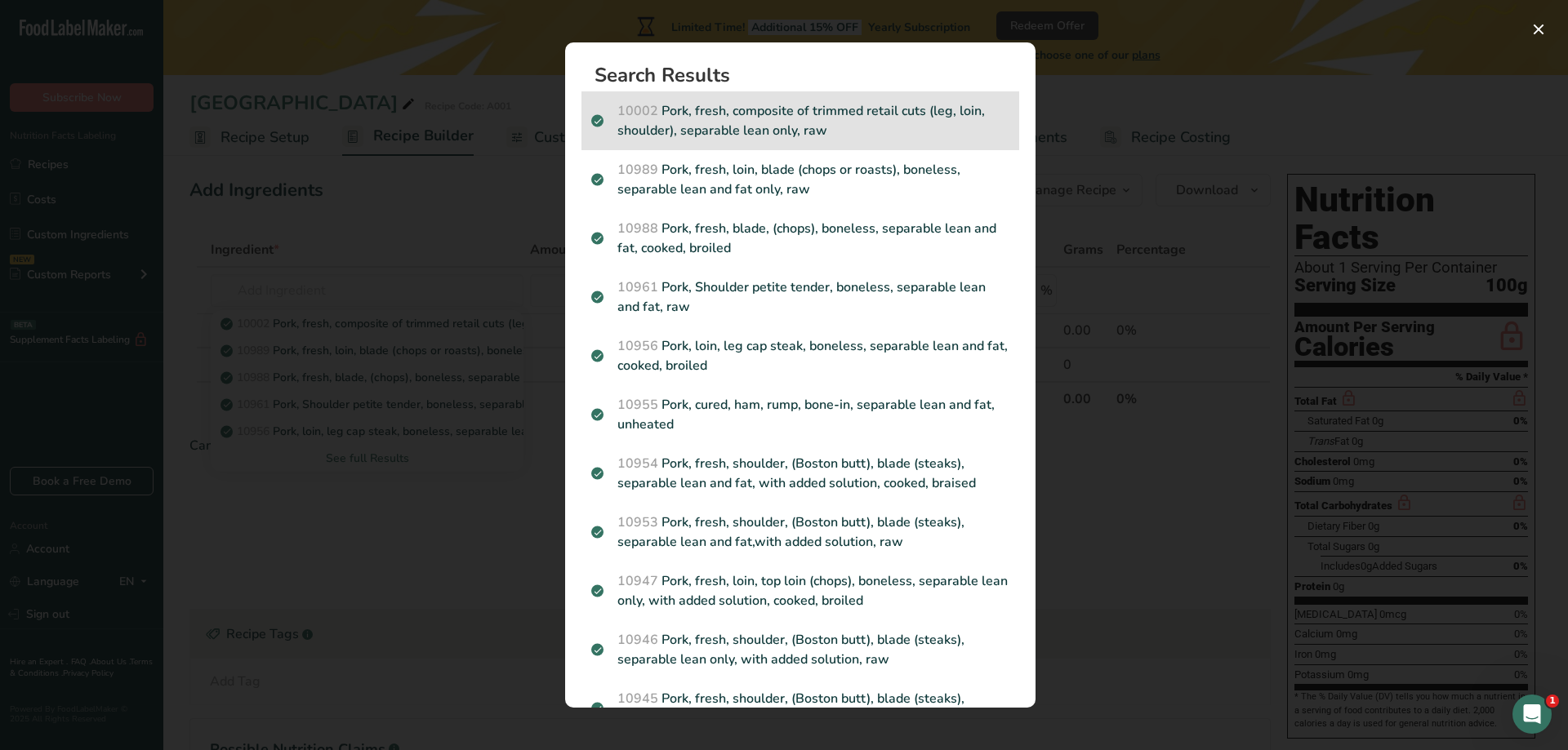
click at [772, 104] on p "10002 Pork, fresh, composite of trimmed retail cuts (leg, loin, shoulder), sepa…" at bounding box center [800, 120] width 419 height 40
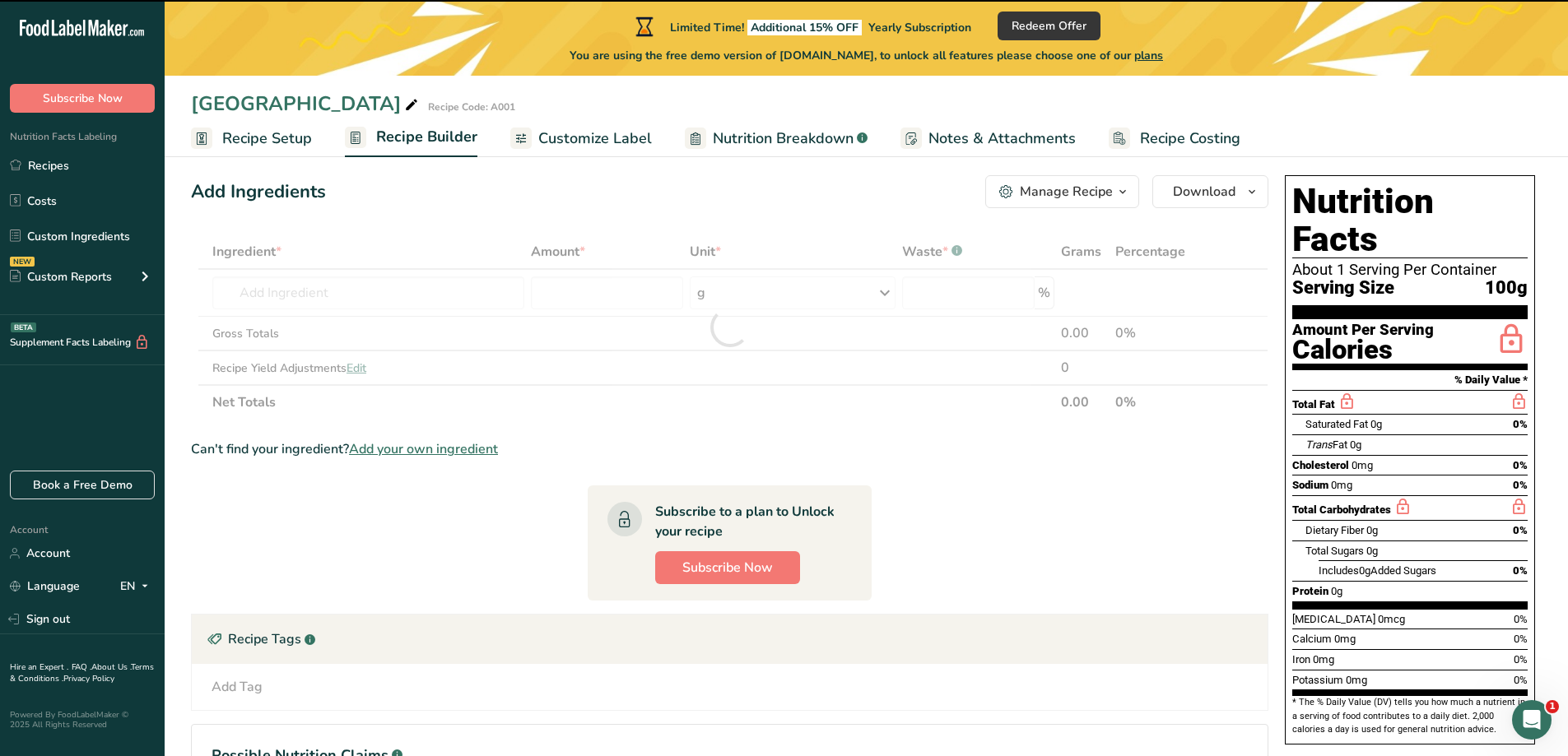
type input "0"
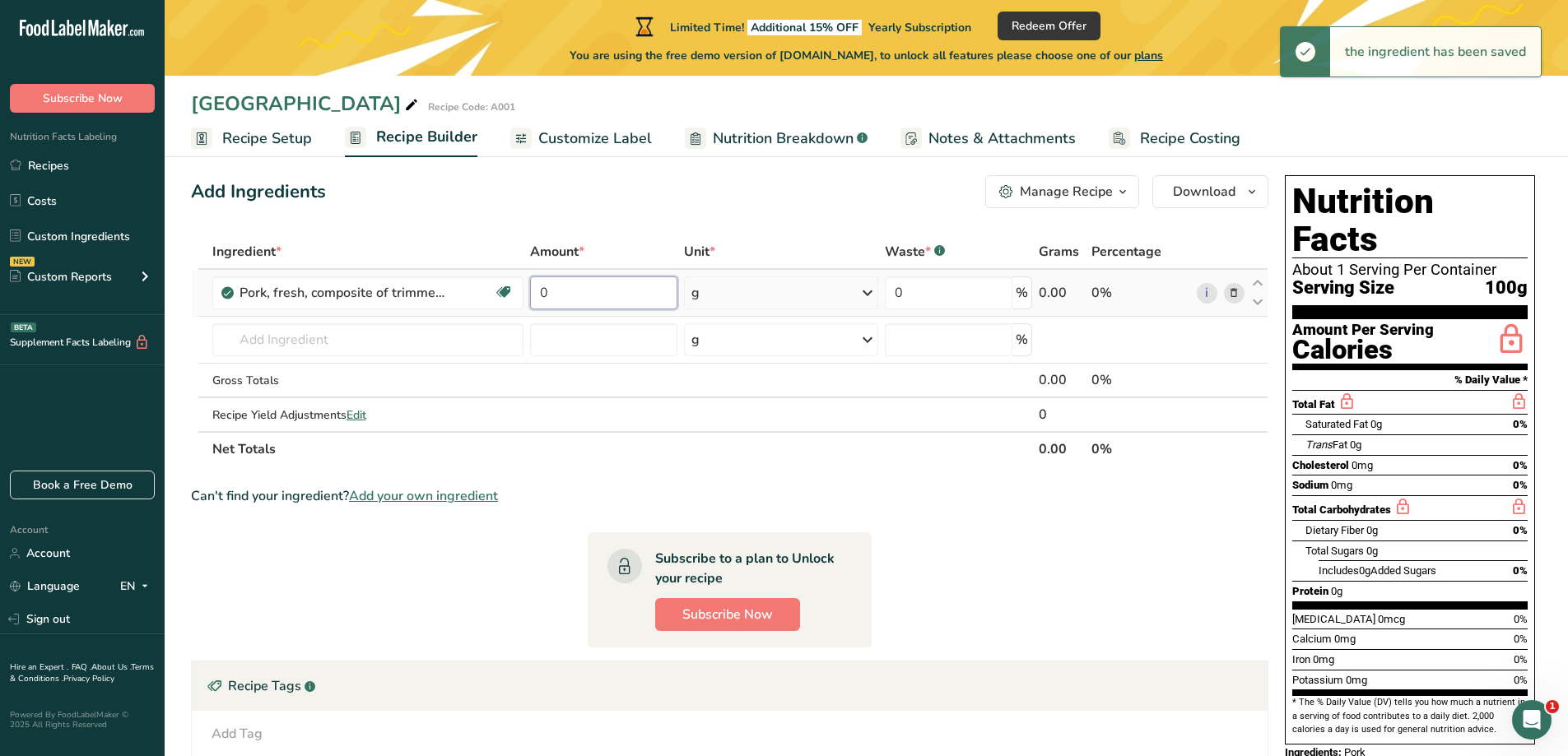
click at [608, 282] on input "0" at bounding box center [603, 293] width 147 height 33
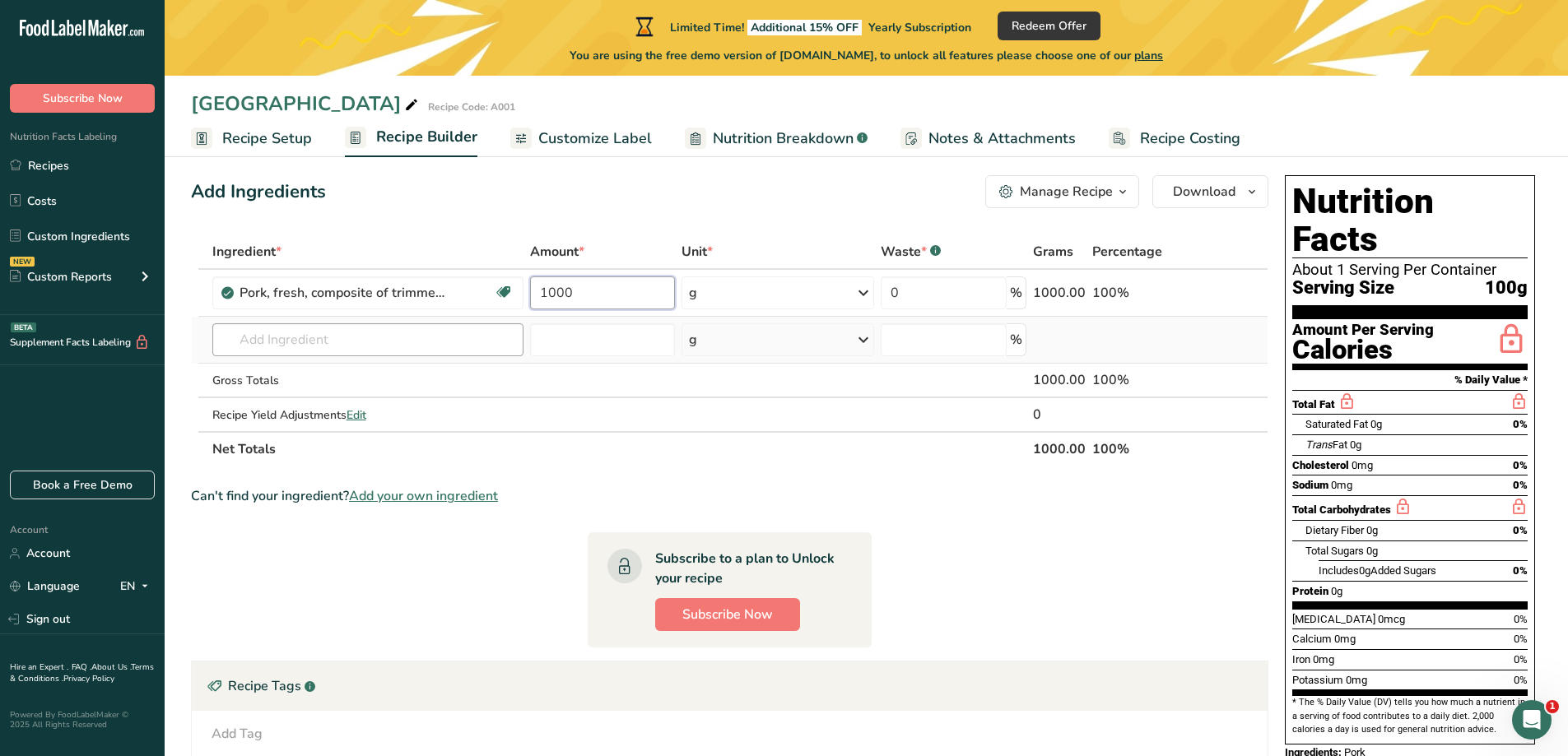
type input "1000"
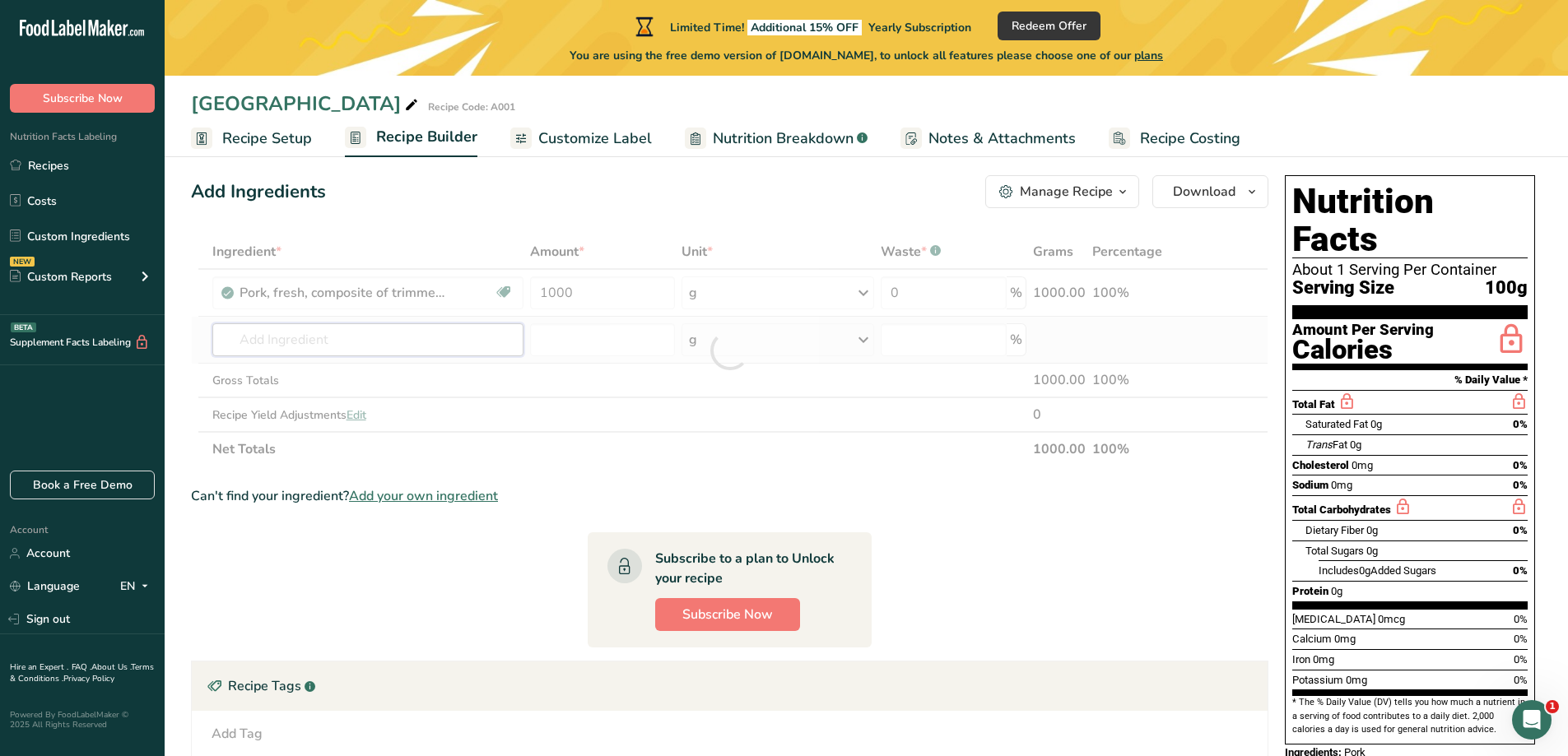
click at [426, 347] on div "Ingredient * Amount * Unit * Waste * .a-a{fill:#347362;}.b-a{fill:#fff;} Grams …" at bounding box center [730, 350] width 1078 height 232
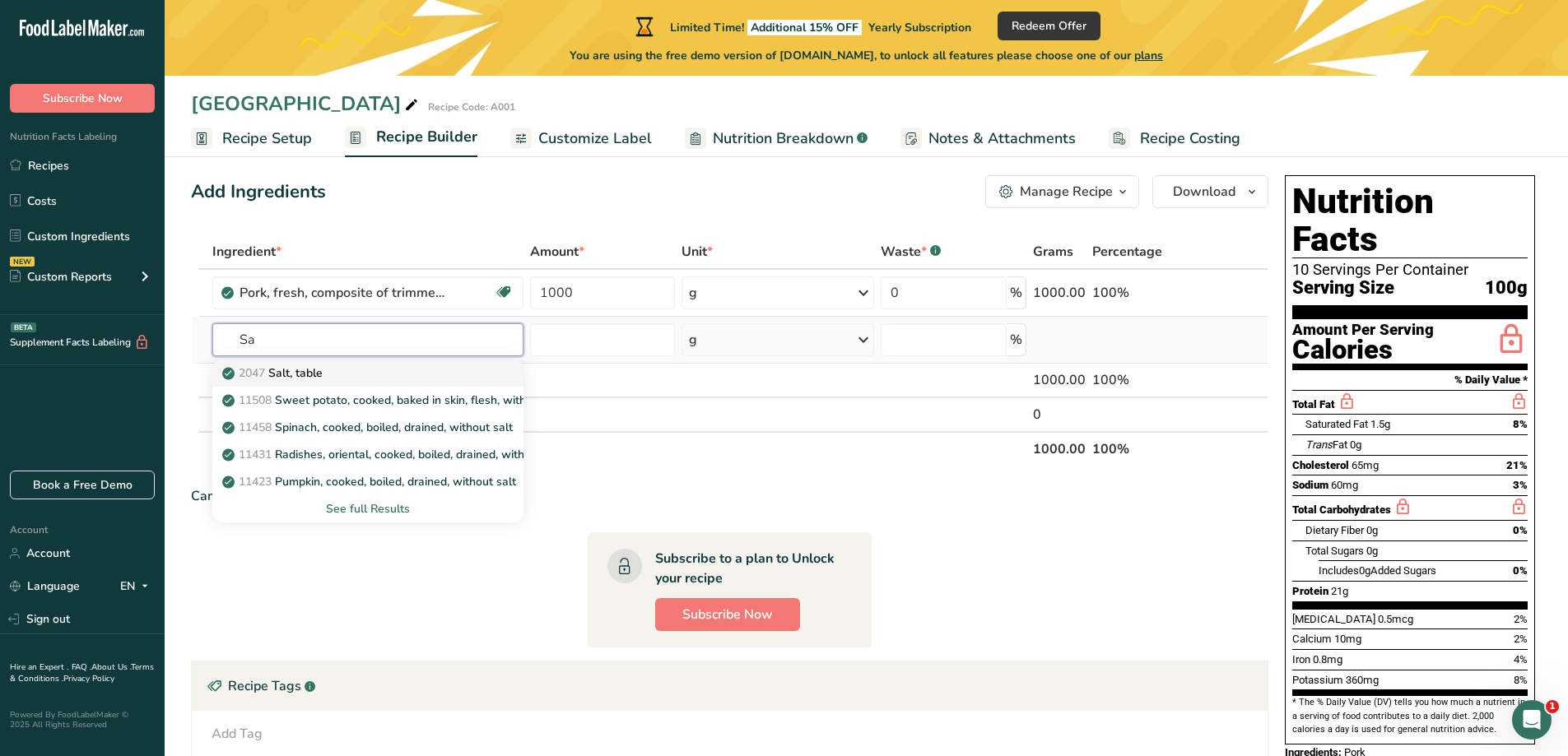
type input "S"
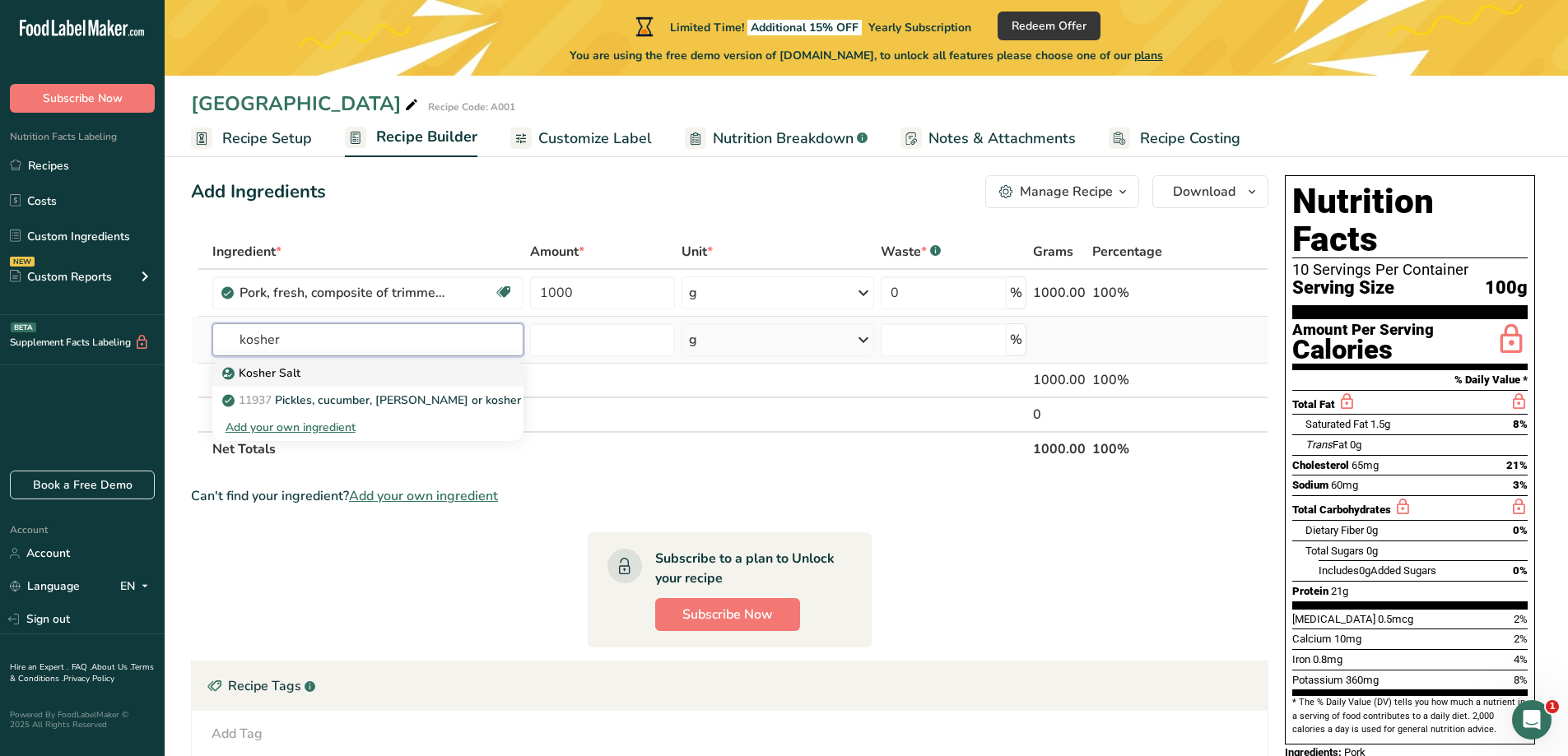
type input "kosher"
click at [288, 374] on p "Kosher Salt" at bounding box center [263, 373] width 75 height 17
type input "Kosher Salt"
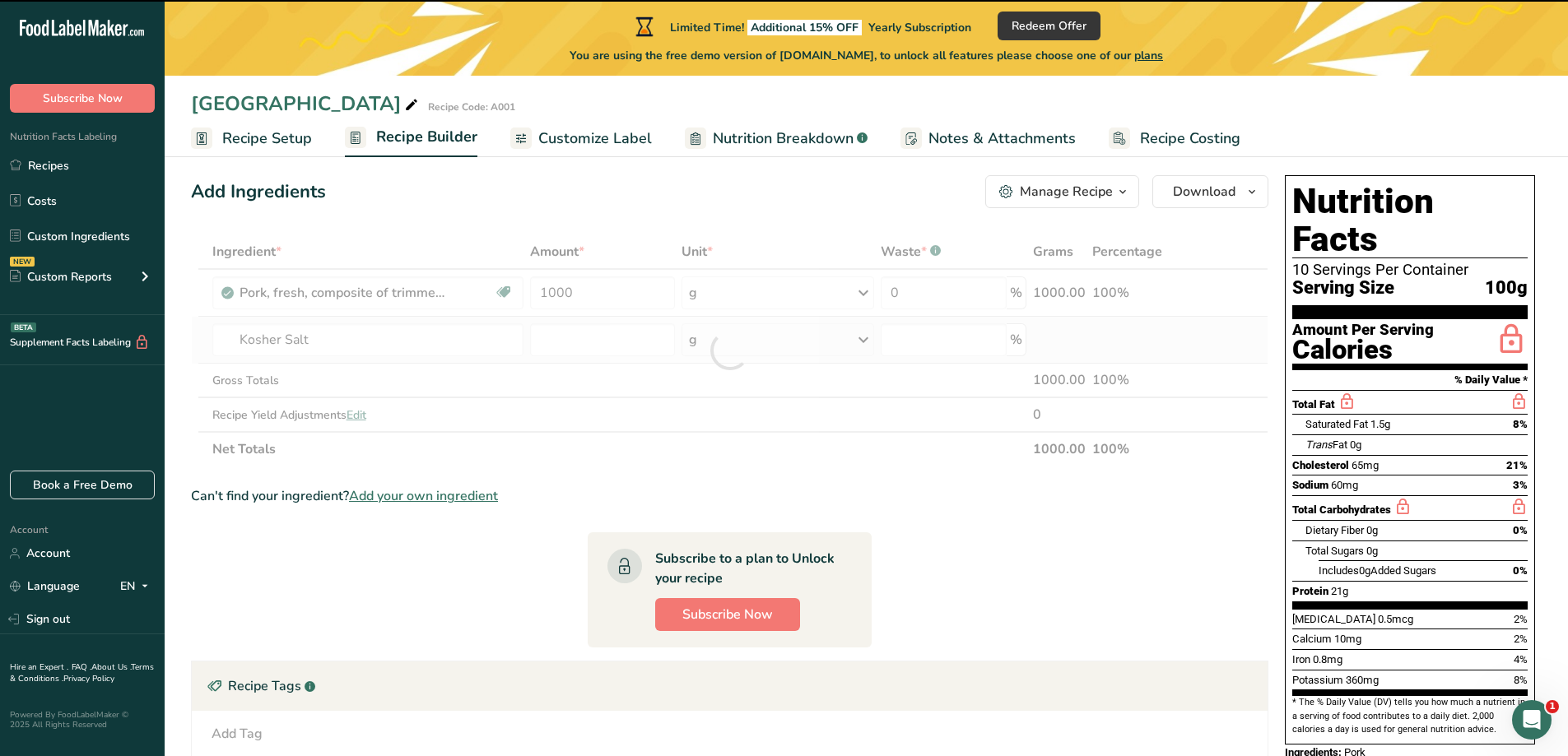
type input "0"
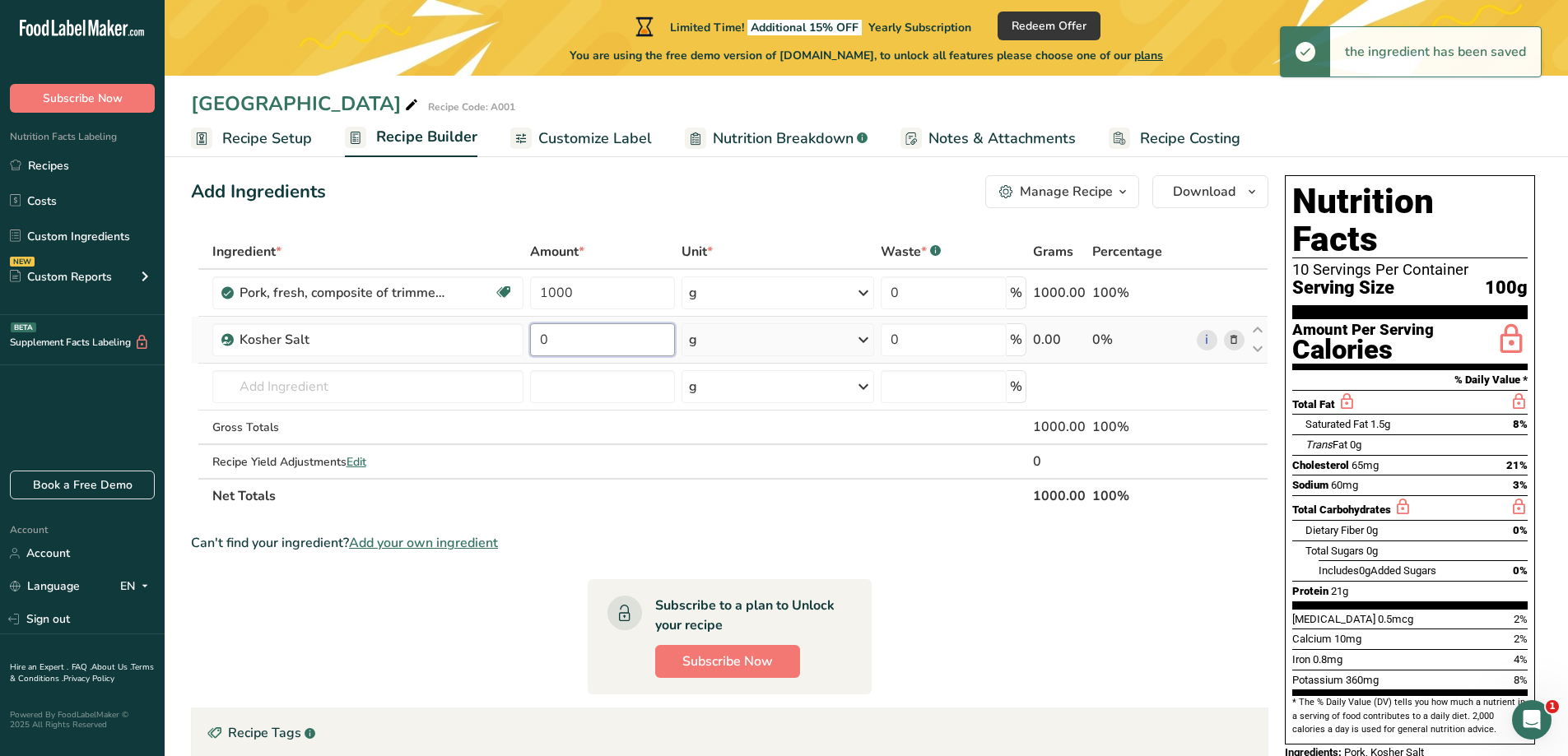
click at [558, 334] on input "0" at bounding box center [603, 339] width 146 height 33
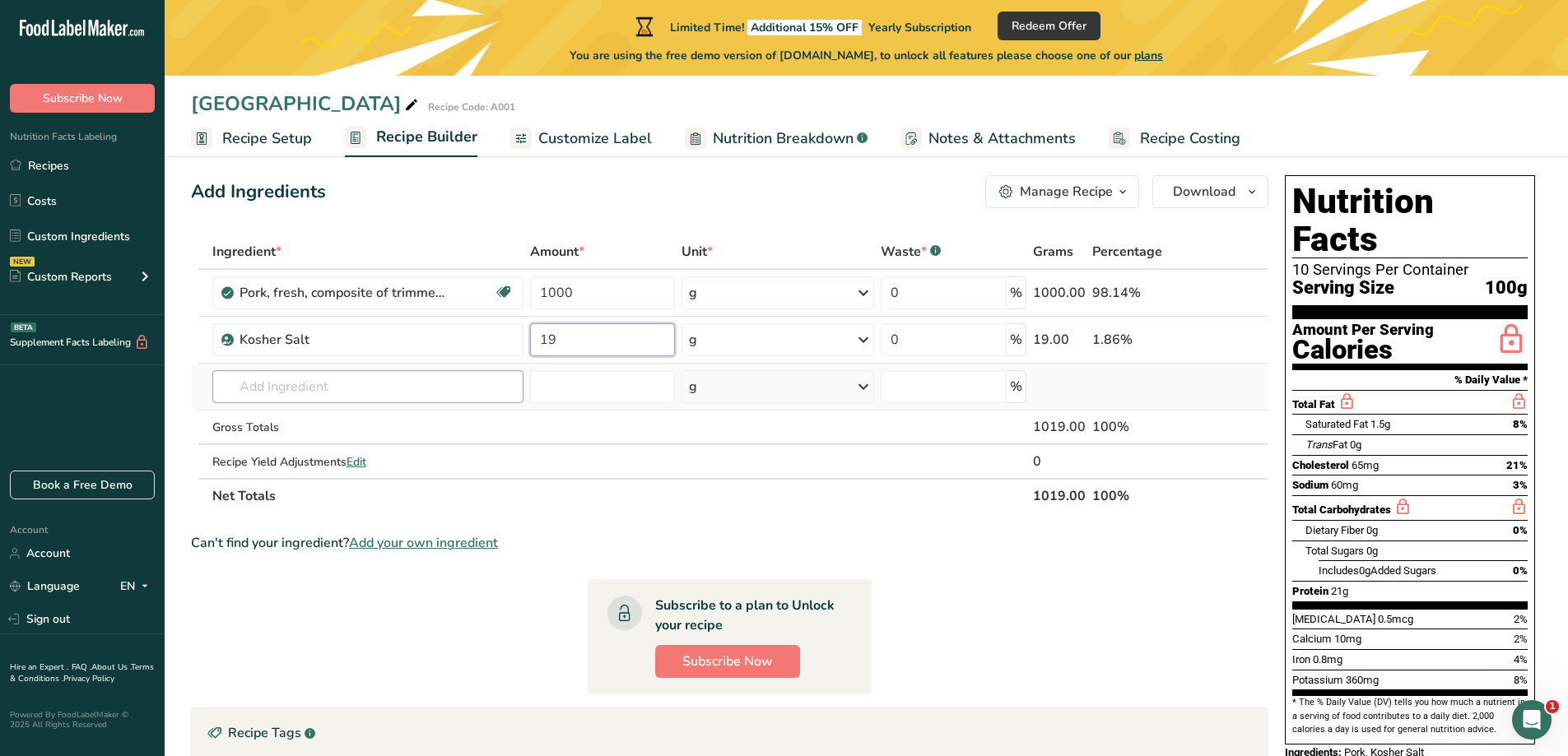
type input "19"
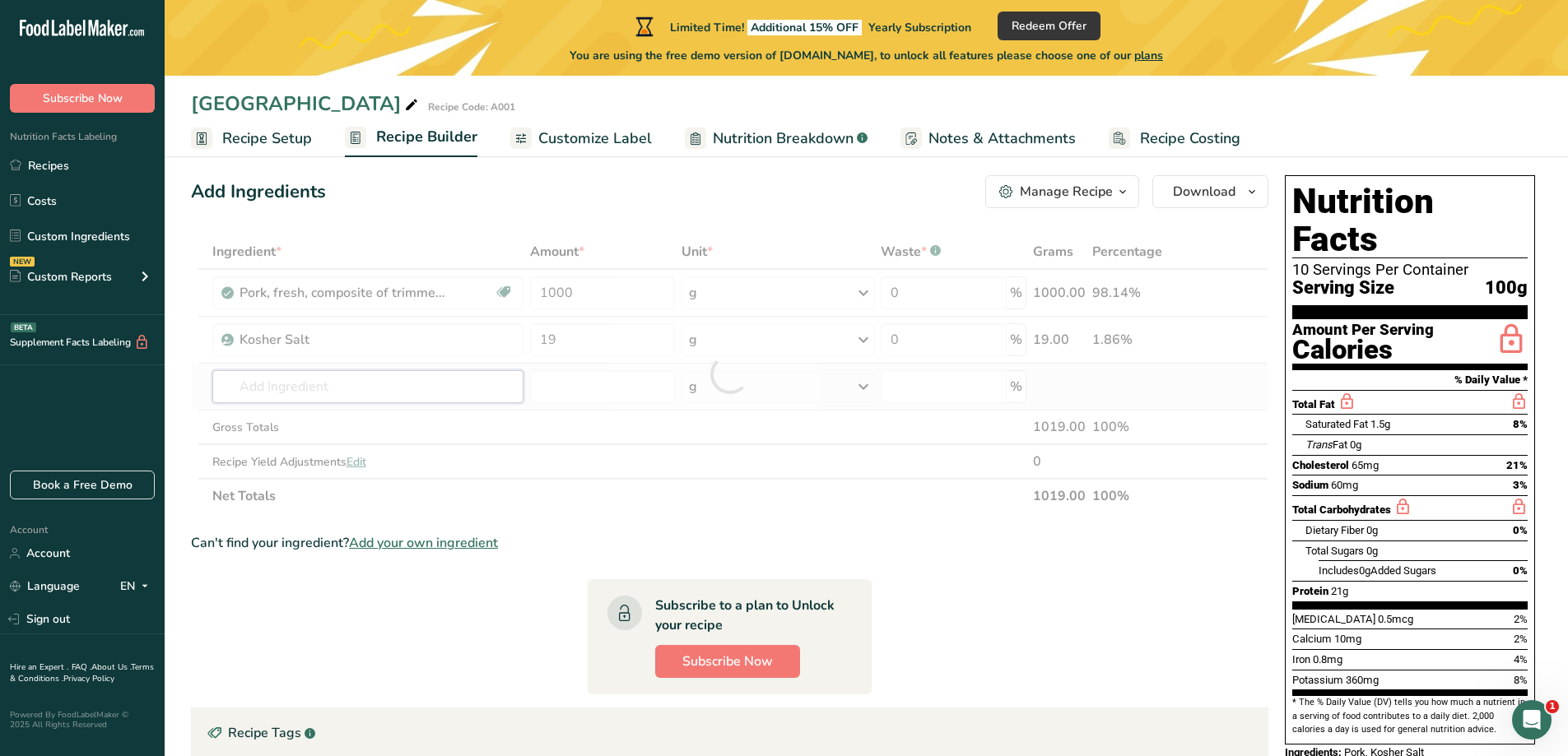
click at [290, 398] on div "Ingredient * Amount * Unit * Waste * .a-a{fill:#347362;}.b-a{fill:#fff;} Grams …" at bounding box center [730, 373] width 1078 height 279
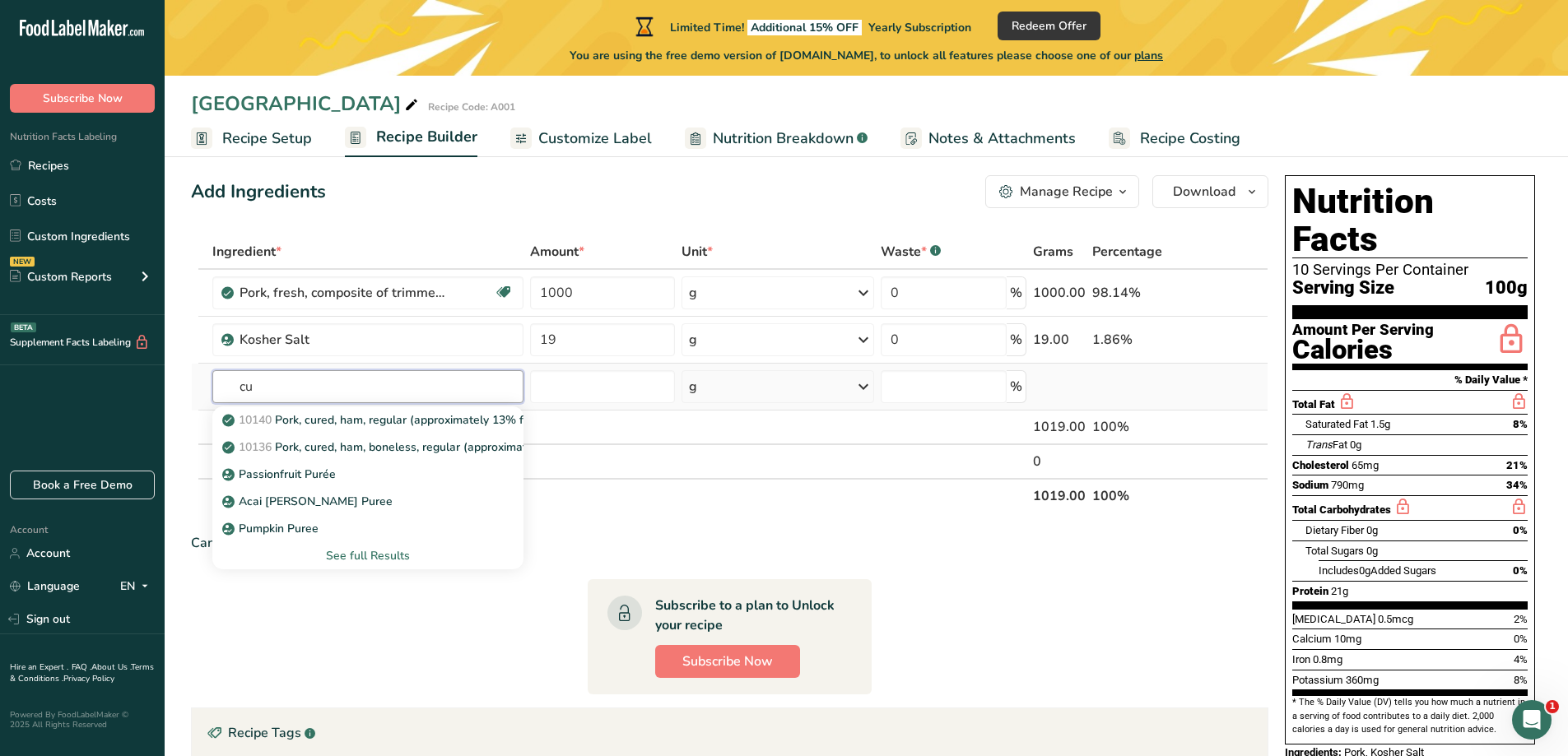
type input "c"
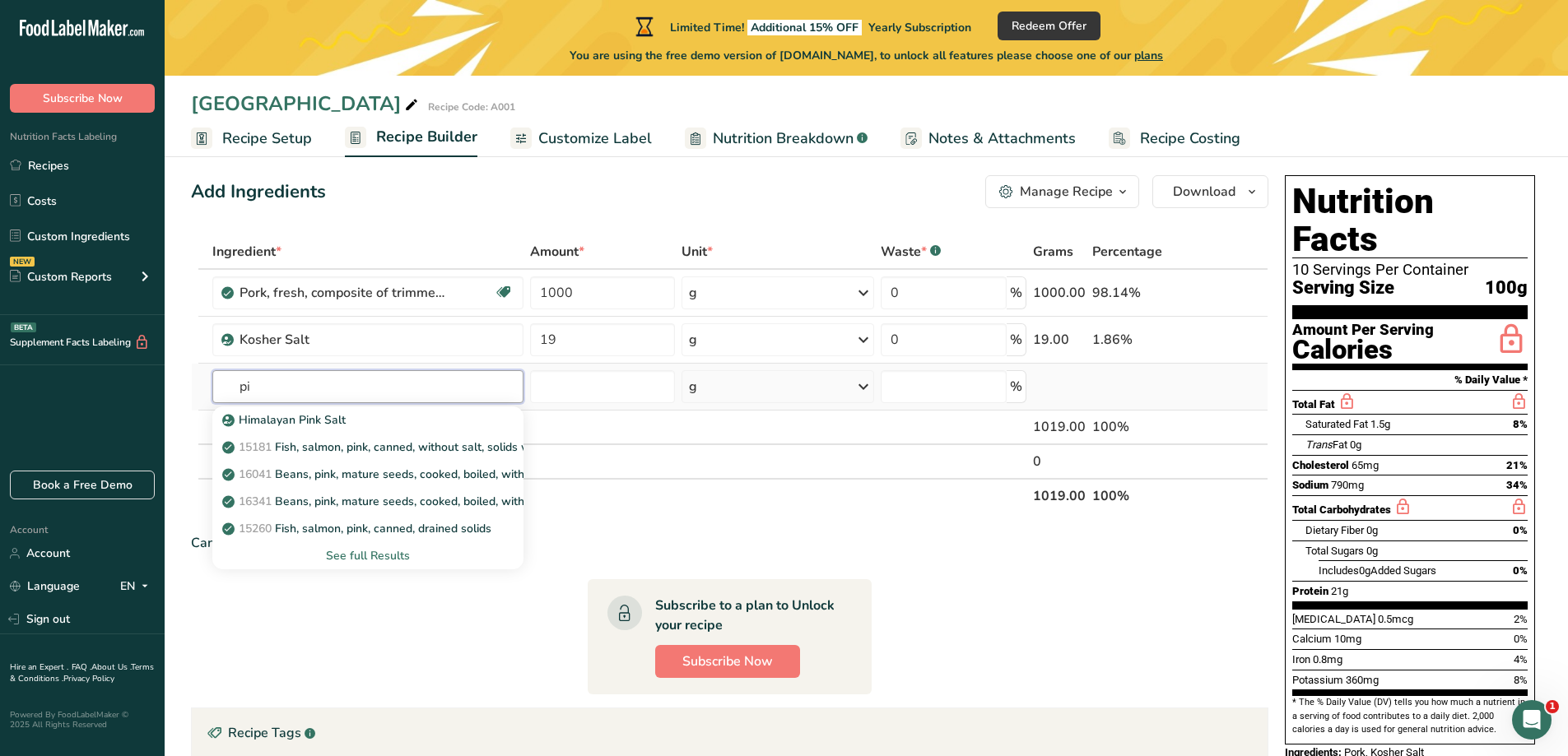
type input "p"
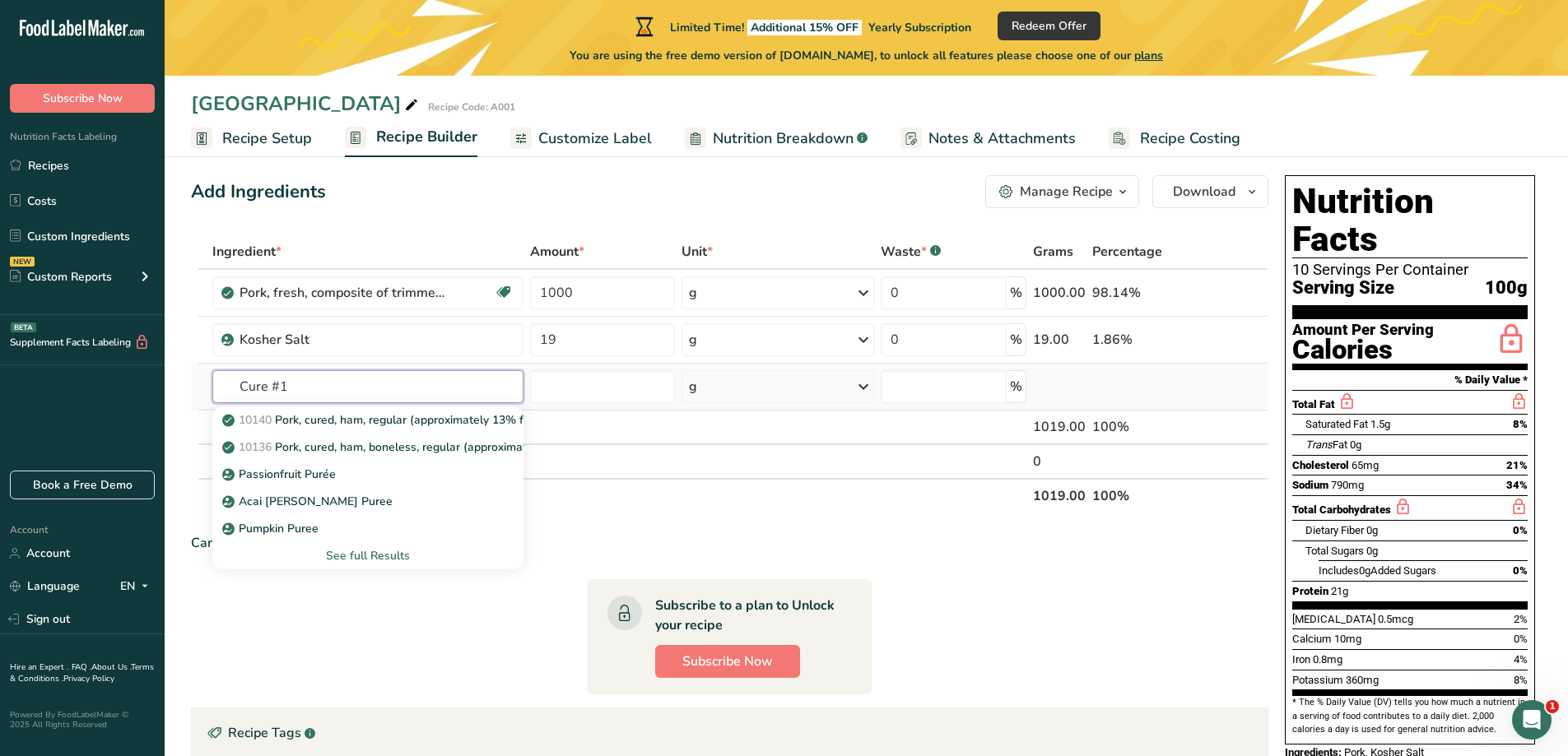
type input "Cure #1"
click at [375, 548] on div "See full Results" at bounding box center [368, 556] width 285 height 17
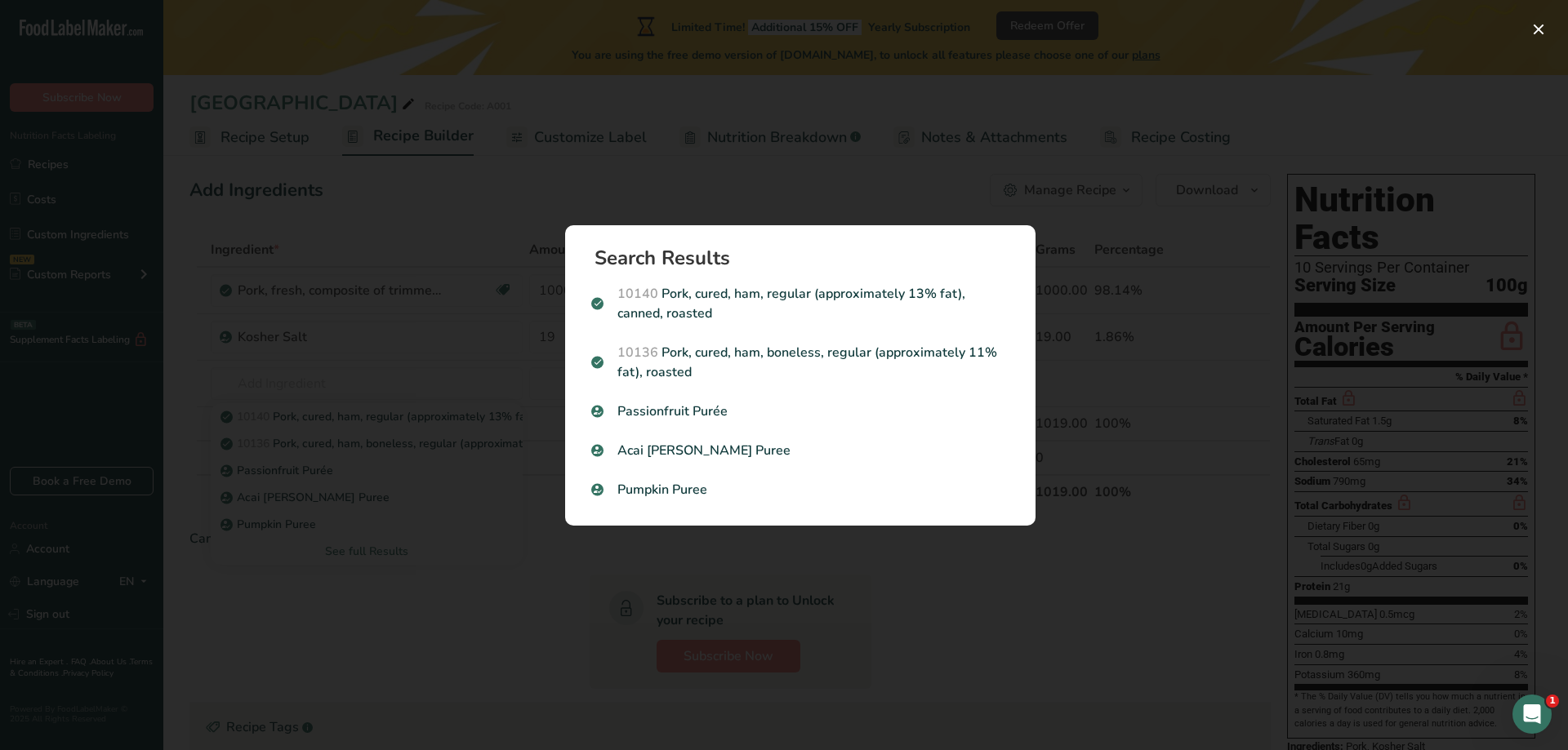
click at [492, 589] on div "Search results modal" at bounding box center [784, 375] width 1568 height 750
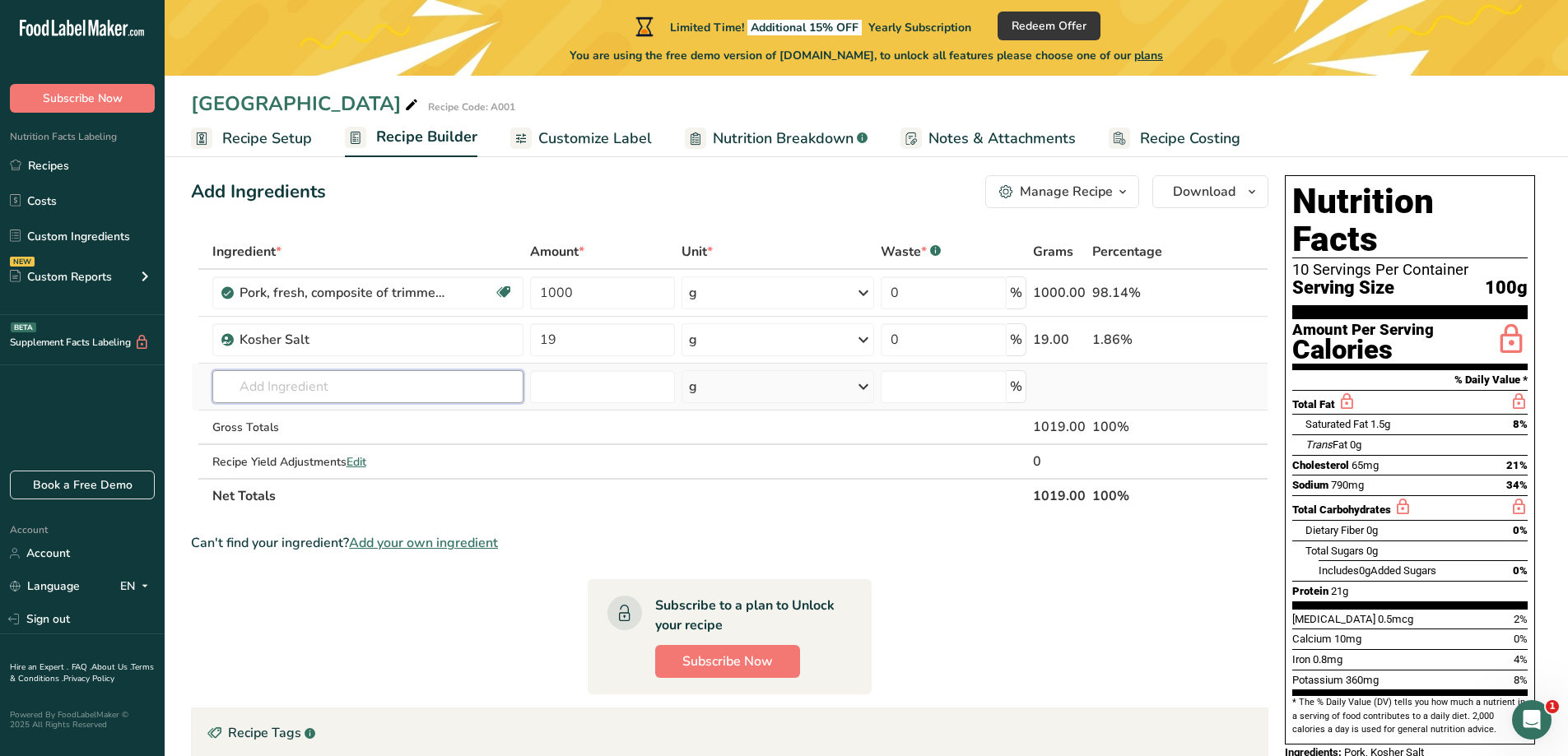
click at [483, 386] on input "text" at bounding box center [367, 387] width 311 height 33
type input "phosphate"
click at [332, 472] on div "Add your own ingredient" at bounding box center [368, 474] width 285 height 17
